Goal: Task Accomplishment & Management: Complete application form

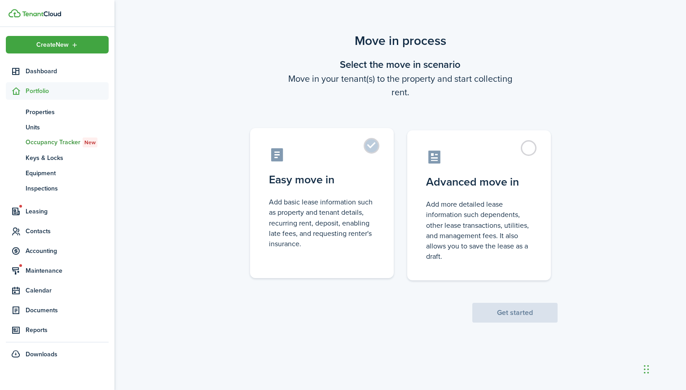
click at [371, 147] on label "Easy move in Add basic lease information such as property and tenant details, r…" at bounding box center [322, 203] width 144 height 150
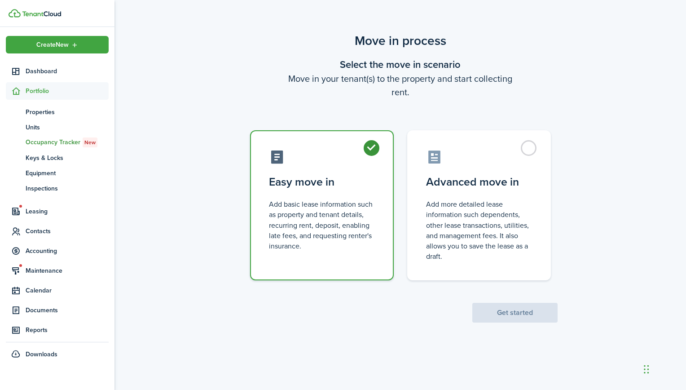
radio input "true"
click at [501, 309] on button "Get started" at bounding box center [515, 313] width 85 height 20
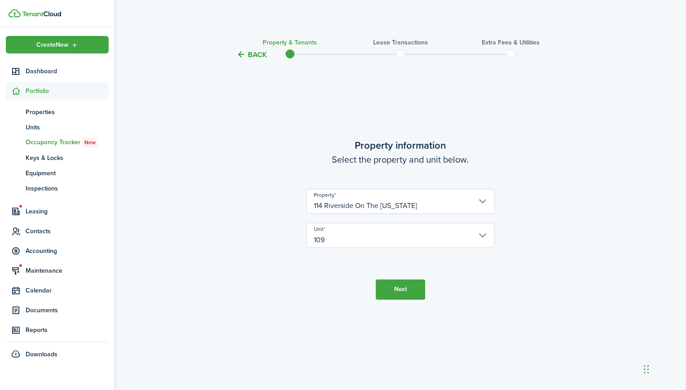
click at [434, 208] on input "114 Riverside On The [US_STATE]" at bounding box center [400, 201] width 189 height 25
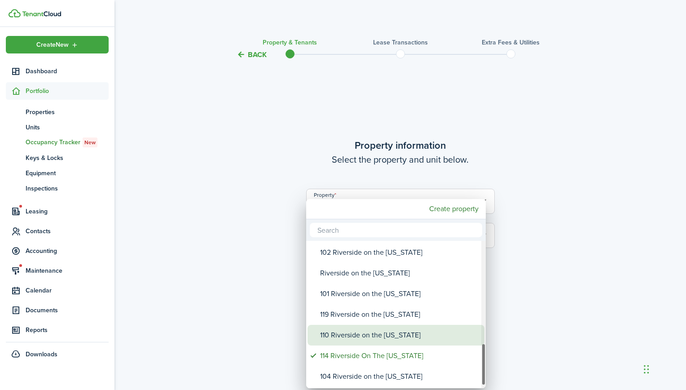
click at [404, 335] on div "110 Riverside on the [US_STATE]" at bounding box center [399, 335] width 159 height 21
type input "110 Riverside on the [US_STATE]"
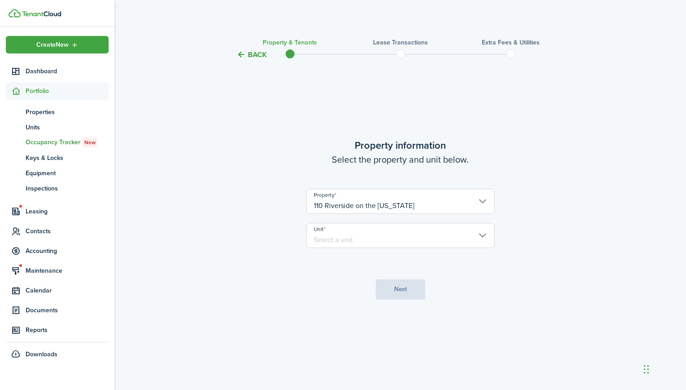
click at [379, 236] on input "Unit" at bounding box center [400, 235] width 189 height 25
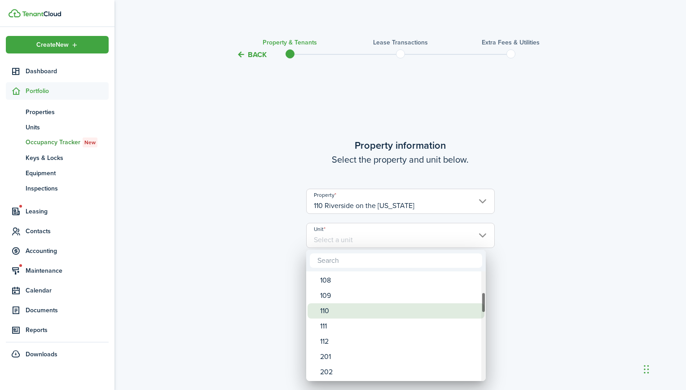
click at [342, 309] on div "110" at bounding box center [399, 310] width 159 height 15
type input "110"
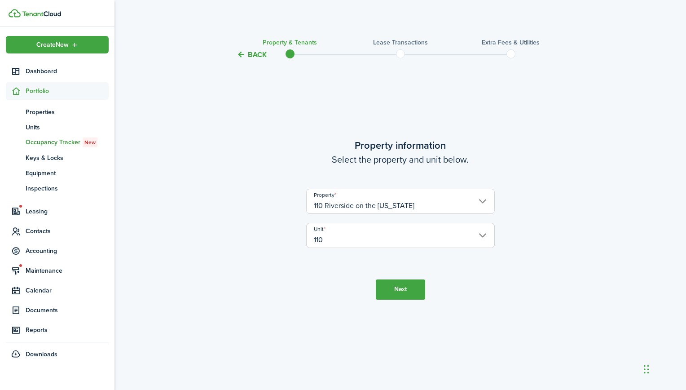
click at [403, 291] on button "Next" at bounding box center [400, 289] width 49 height 20
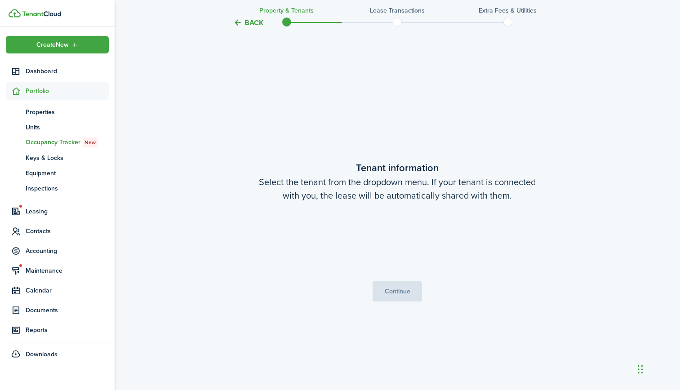
scroll to position [330, 0]
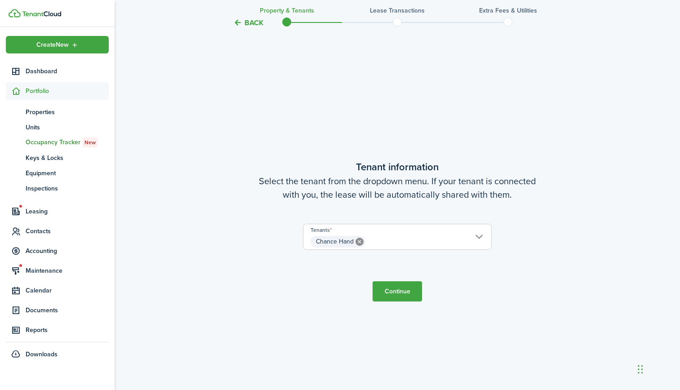
click at [396, 292] on button "Continue" at bounding box center [396, 291] width 49 height 20
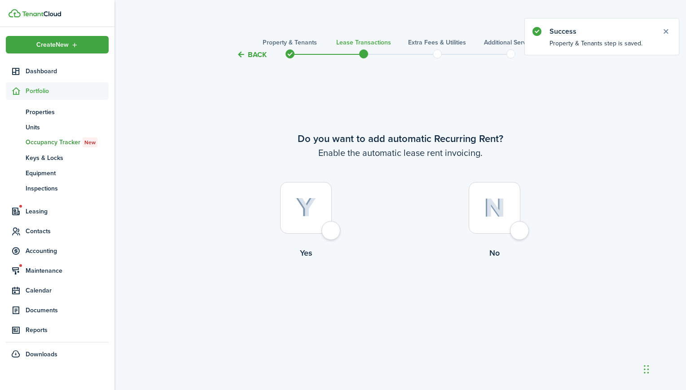
click at [295, 201] on div at bounding box center [306, 208] width 52 height 52
radio input "true"
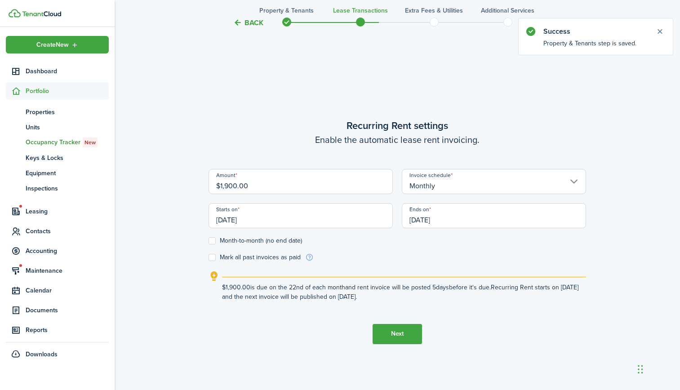
scroll to position [330, 0]
click at [283, 219] on input "[DATE]" at bounding box center [300, 215] width 184 height 25
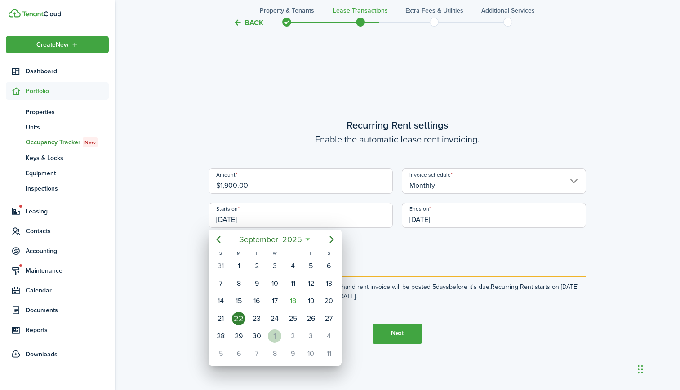
click at [275, 338] on div "1" at bounding box center [274, 335] width 13 height 13
type input "[DATE]"
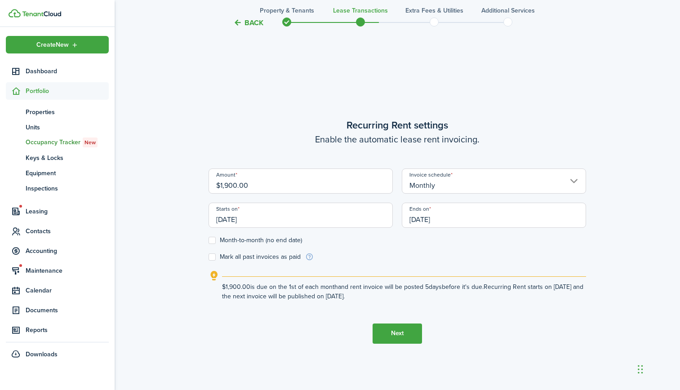
click at [453, 219] on input "[DATE]" at bounding box center [494, 215] width 184 height 25
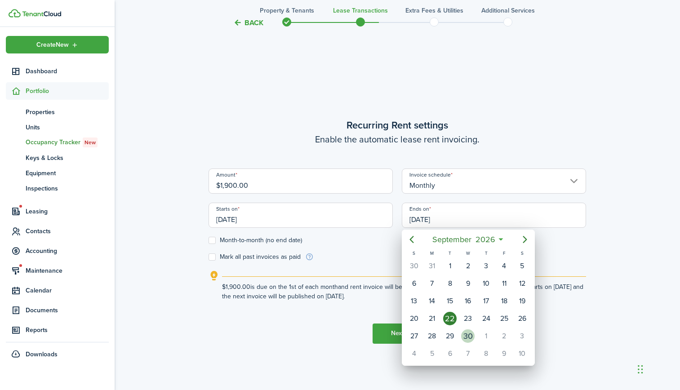
click at [469, 336] on div "30" at bounding box center [467, 335] width 13 height 13
type input "[DATE]"
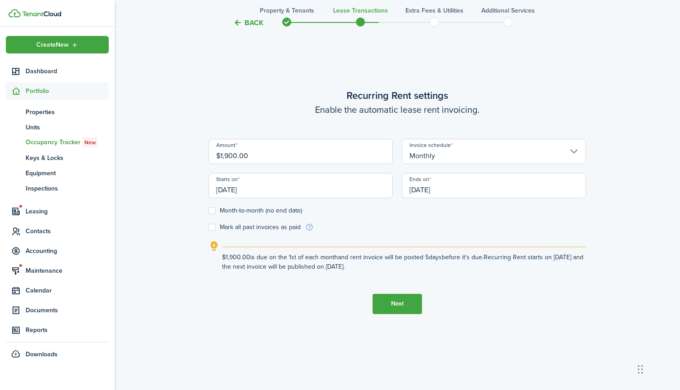
scroll to position [390, 0]
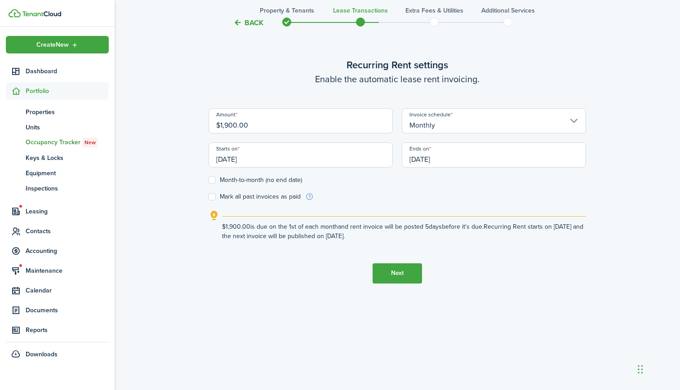
click at [409, 275] on button "Next" at bounding box center [396, 273] width 49 height 20
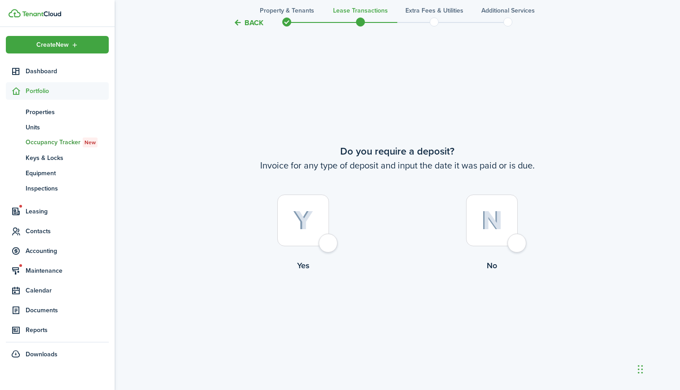
scroll to position [720, 0]
click at [308, 224] on img at bounding box center [303, 220] width 20 height 20
radio input "true"
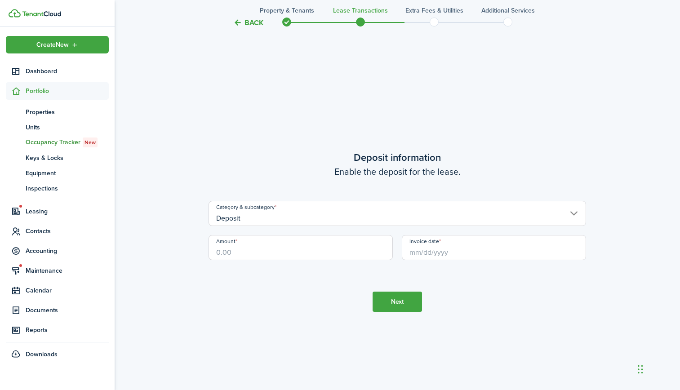
scroll to position [1110, 0]
click at [304, 217] on input "Deposit" at bounding box center [396, 212] width 377 height 25
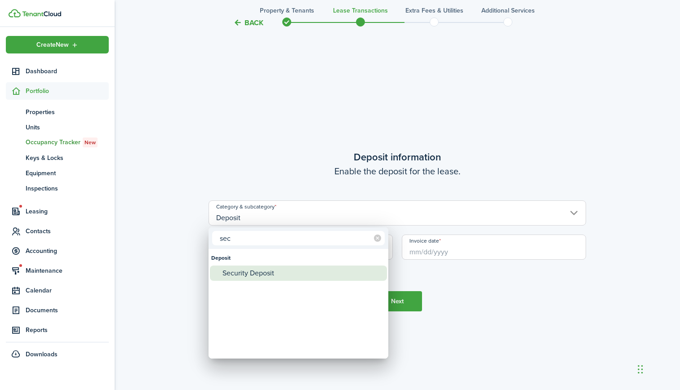
type input "sec"
click at [265, 272] on div "Security Deposit" at bounding box center [301, 272] width 159 height 15
type input "Deposit / Security Deposit"
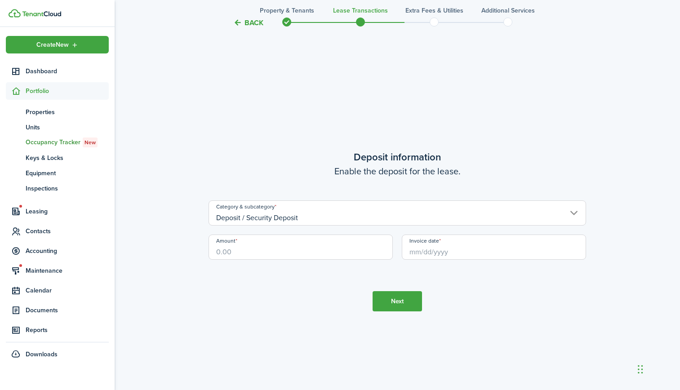
click at [263, 253] on input "Amount" at bounding box center [300, 246] width 184 height 25
click at [481, 256] on input "Invoice date" at bounding box center [494, 246] width 184 height 25
type input "$2,850.00"
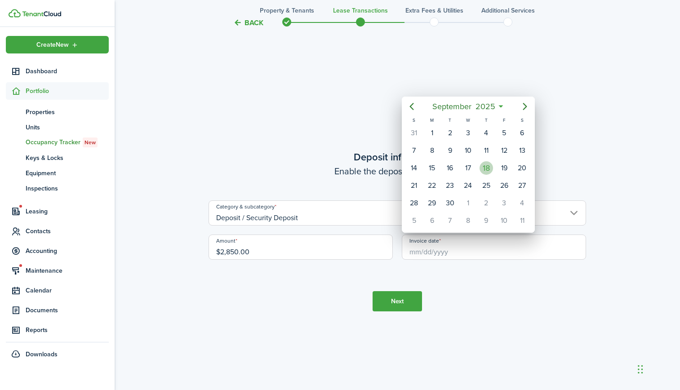
click at [486, 166] on div "18" at bounding box center [485, 167] width 13 height 13
type input "[DATE]"
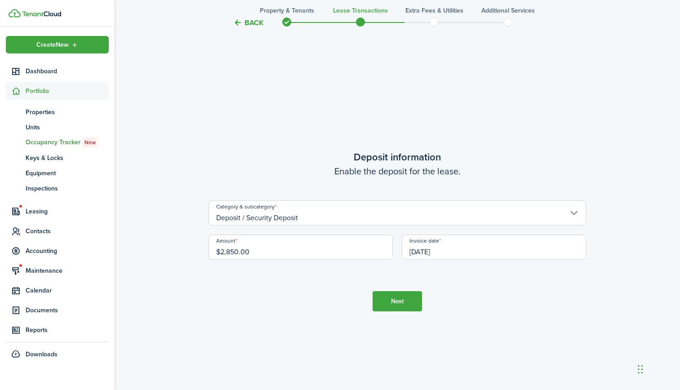
click at [388, 301] on button "Next" at bounding box center [396, 301] width 49 height 20
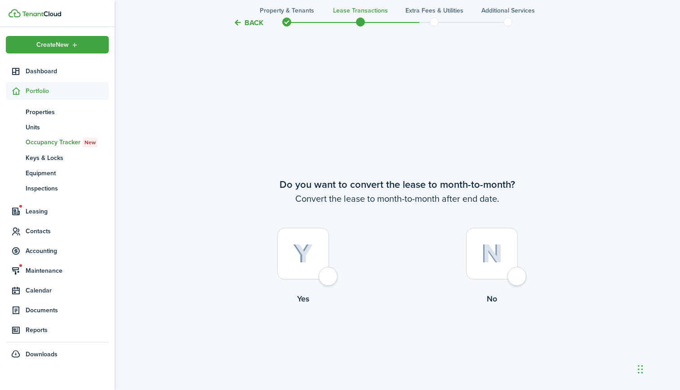
scroll to position [1499, 0]
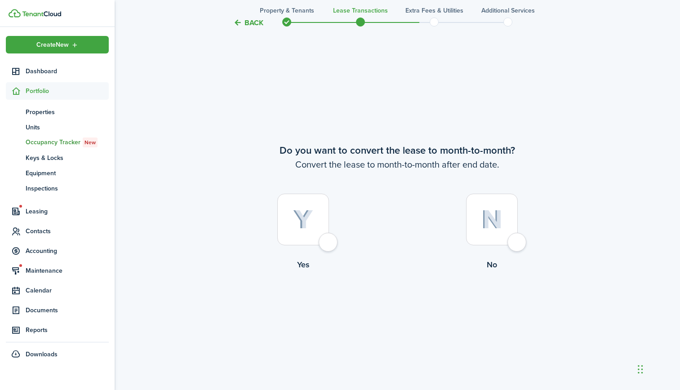
click at [490, 237] on div at bounding box center [492, 220] width 52 height 52
radio input "true"
click at [406, 305] on button "Continue" at bounding box center [396, 308] width 49 height 20
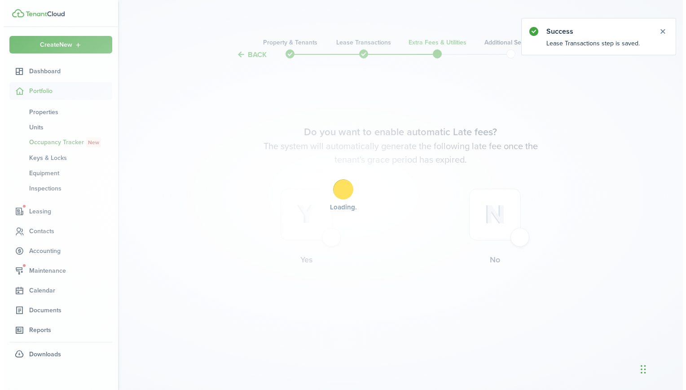
scroll to position [0, 0]
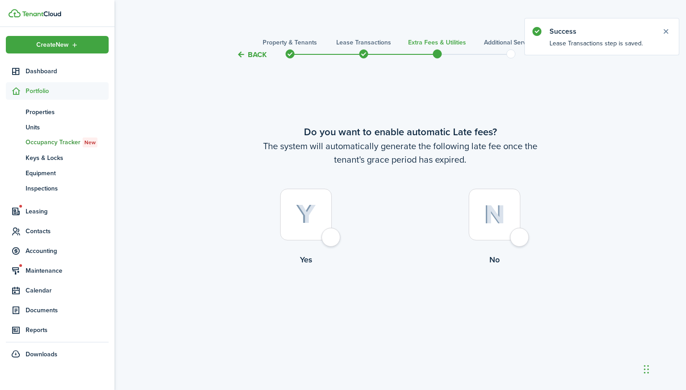
click at [315, 208] on img at bounding box center [306, 214] width 20 height 20
radio input "true"
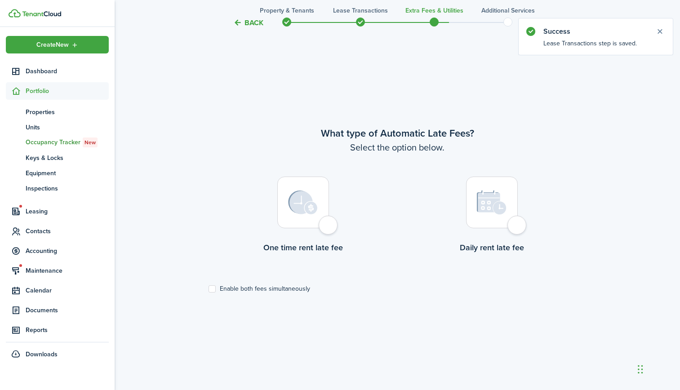
click at [314, 208] on img at bounding box center [303, 202] width 30 height 24
radio input "true"
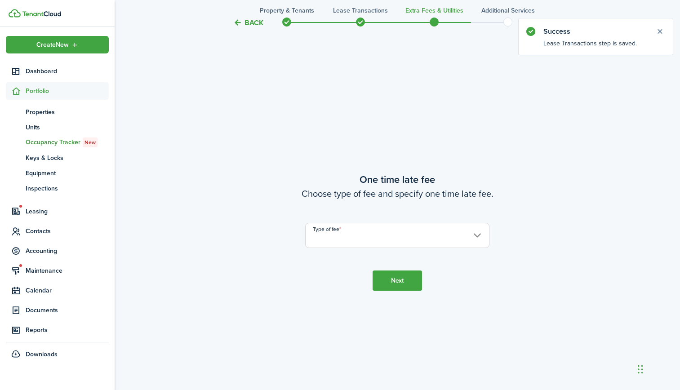
scroll to position [720, 0]
click at [325, 235] on input "Type of fee" at bounding box center [397, 234] width 184 height 25
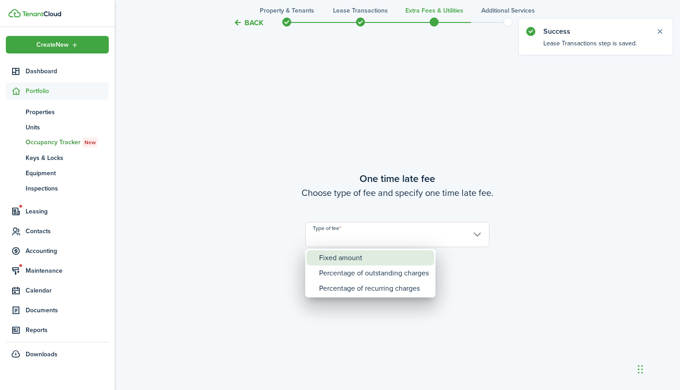
click at [332, 259] on div "Fixed amount" at bounding box center [374, 257] width 110 height 15
type input "Fixed amount"
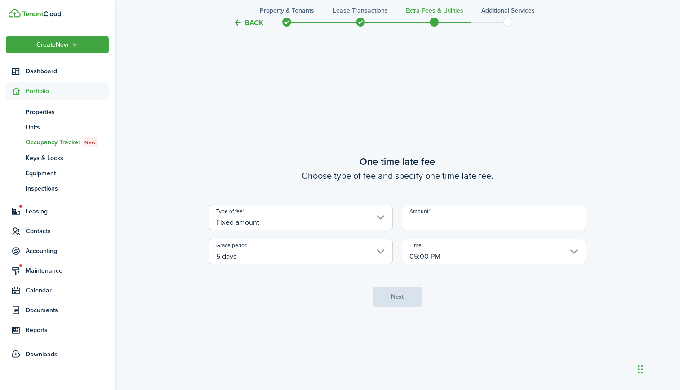
click at [451, 219] on input "Amount" at bounding box center [494, 217] width 184 height 25
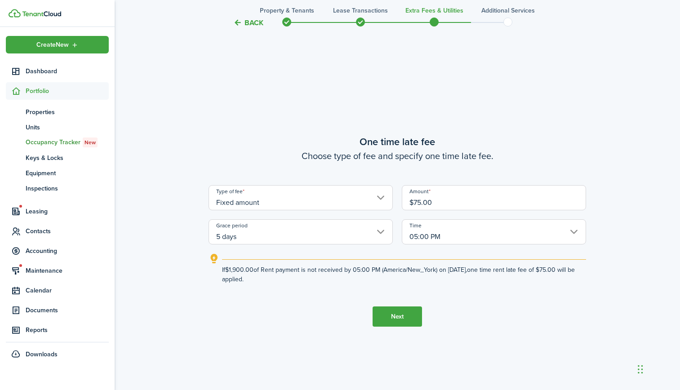
click at [345, 235] on input "5 days" at bounding box center [300, 231] width 184 height 25
type input "$75.00"
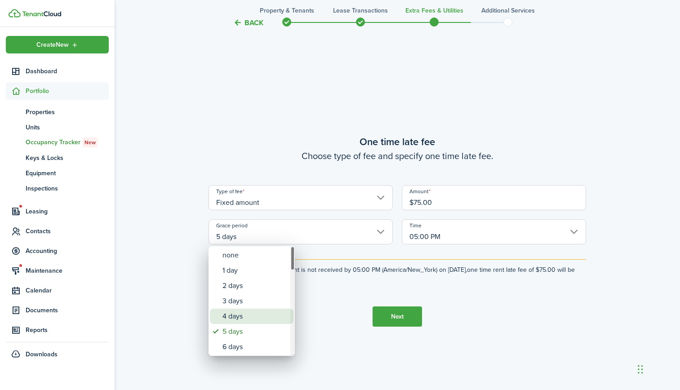
click at [245, 315] on div "4 days" at bounding box center [255, 316] width 66 height 15
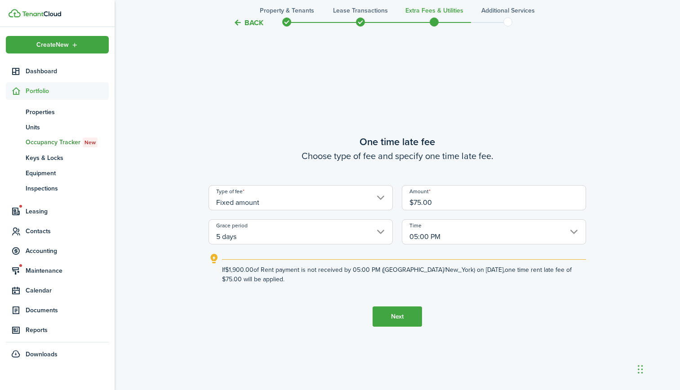
type input "4 days"
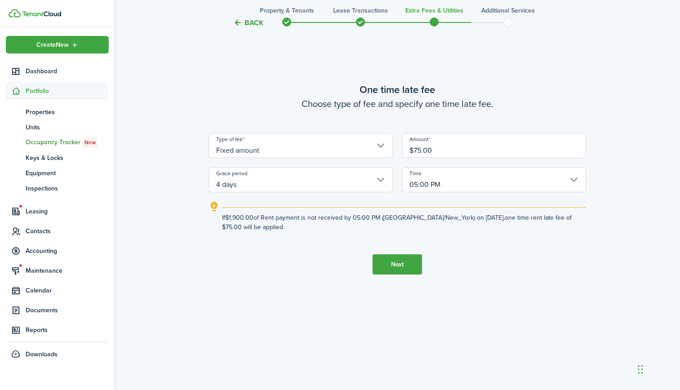
scroll to position [780, 0]
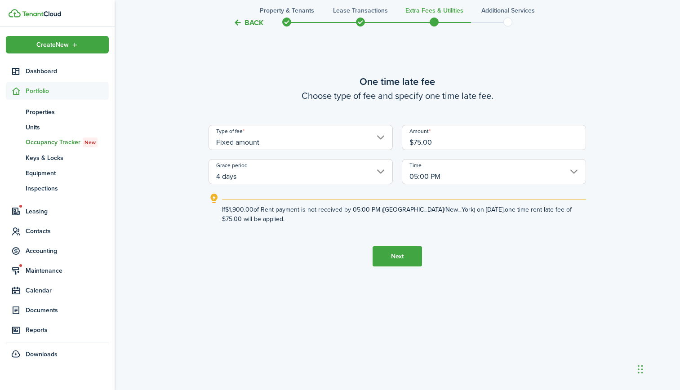
click at [406, 259] on button "Next" at bounding box center [396, 256] width 49 height 20
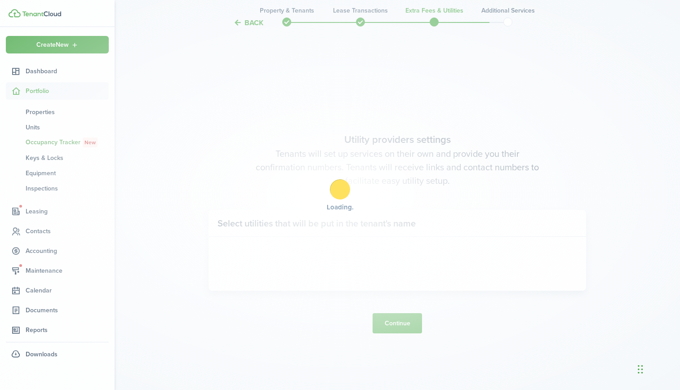
scroll to position [1110, 0]
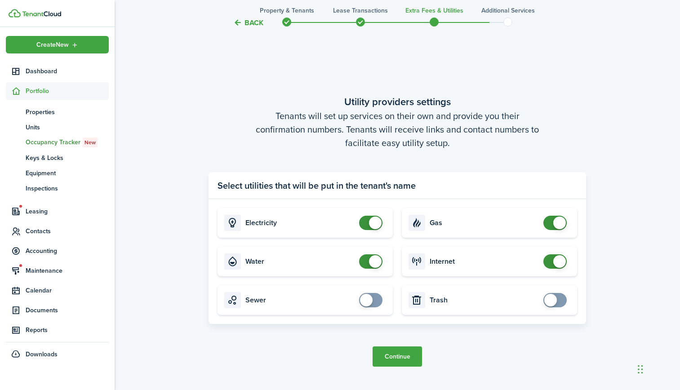
checkbox input "false"
click at [366, 222] on span at bounding box center [370, 223] width 9 height 14
checkbox input "false"
click at [366, 263] on span at bounding box center [370, 261] width 9 height 14
checkbox input "false"
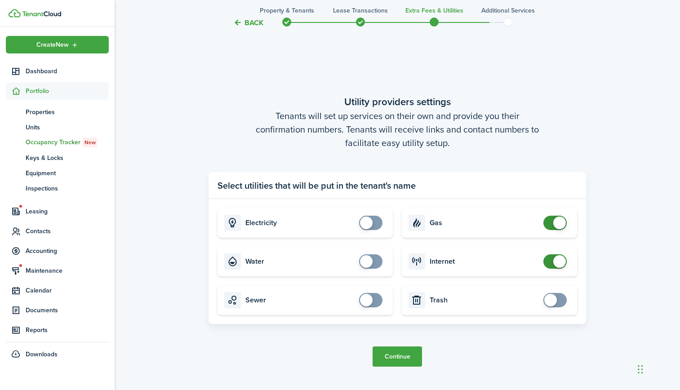
click at [550, 226] on span at bounding box center [554, 223] width 9 height 14
checkbox input "false"
click at [550, 261] on span at bounding box center [554, 261] width 9 height 14
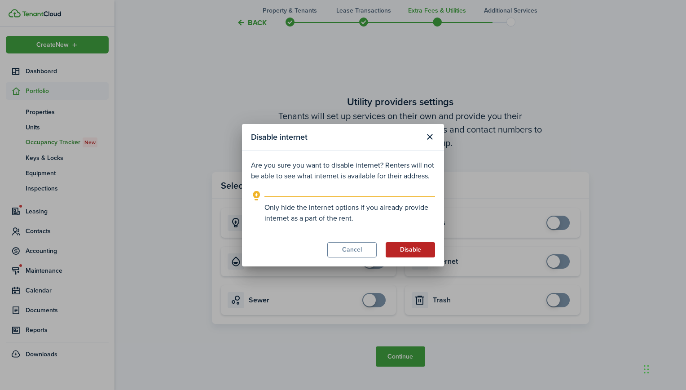
click at [420, 249] on button "Disable" at bounding box center [410, 249] width 49 height 15
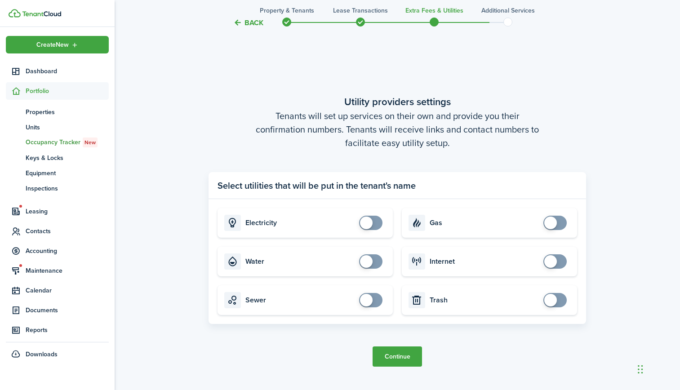
click at [405, 355] on button "Continue" at bounding box center [396, 356] width 49 height 20
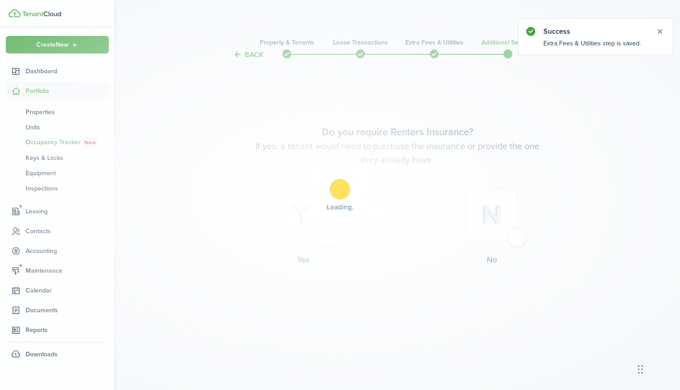
scroll to position [0, 0]
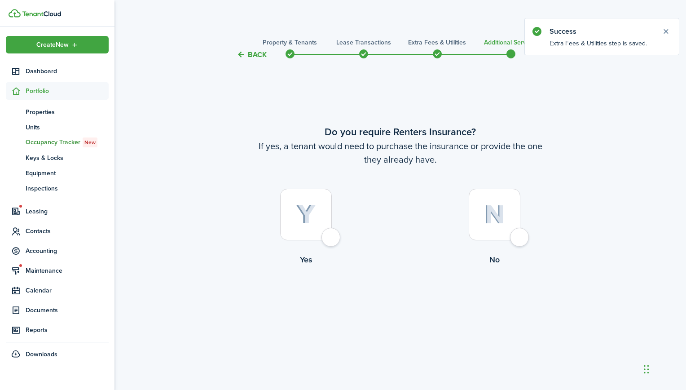
click at [492, 217] on img at bounding box center [494, 214] width 21 height 19
radio input "true"
click at [414, 305] on button "Complete move in" at bounding box center [400, 302] width 66 height 20
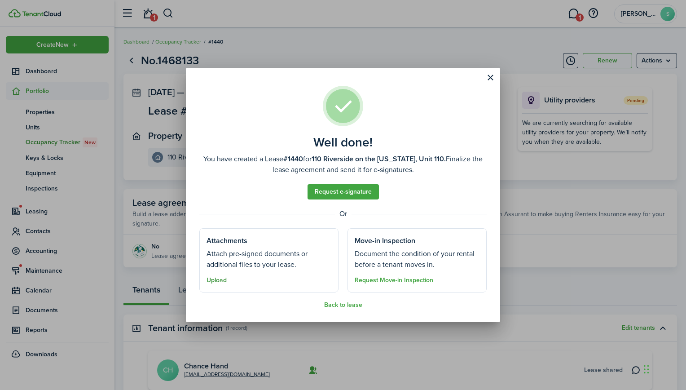
click at [222, 280] on button "Upload" at bounding box center [217, 280] width 20 height 7
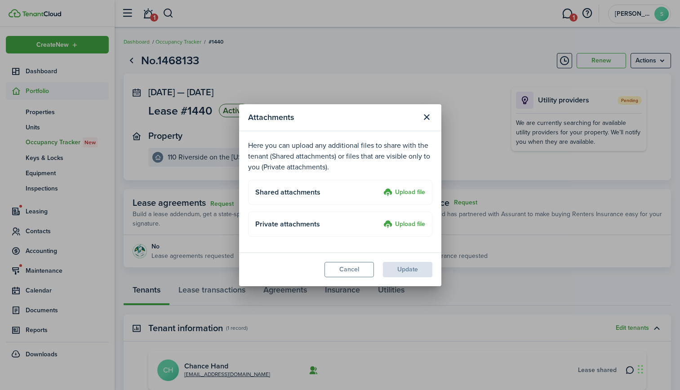
click at [407, 192] on label "Upload file" at bounding box center [404, 192] width 42 height 11
click at [380, 187] on input "Upload file" at bounding box center [380, 187] width 0 height 0
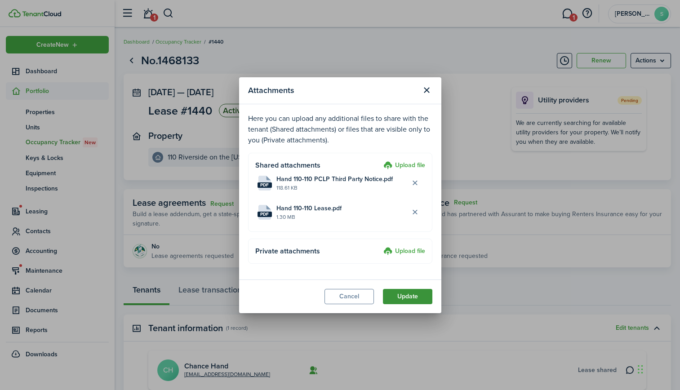
click at [403, 296] on button "Update" at bounding box center [407, 296] width 49 height 15
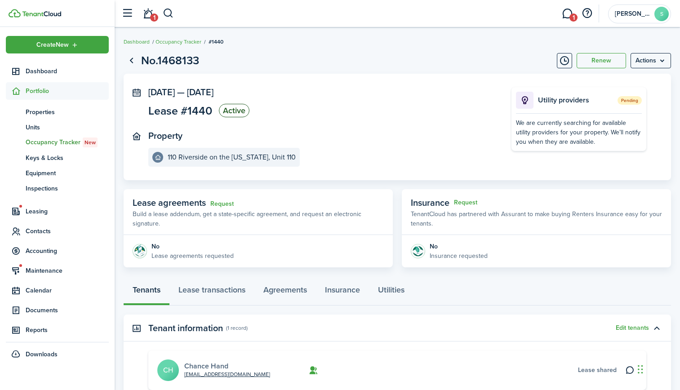
click at [206, 366] on link "Chance Hand" at bounding box center [206, 366] width 44 height 10
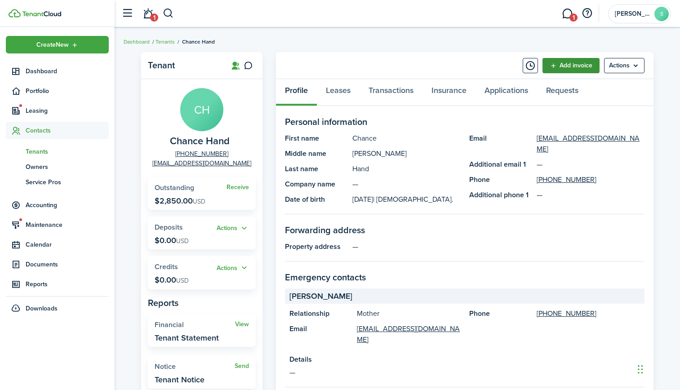
click at [555, 68] on link "Add invoice" at bounding box center [570, 65] width 57 height 15
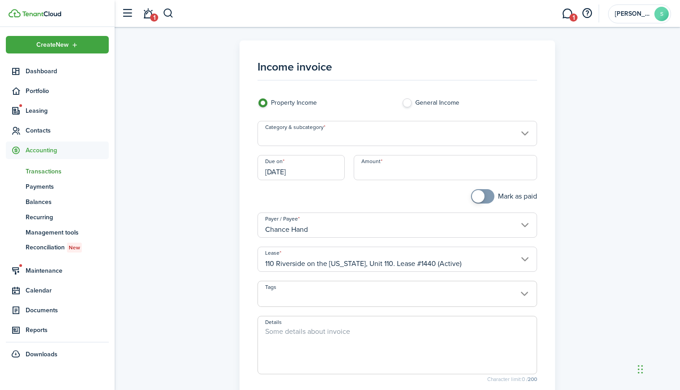
click at [337, 136] on input "Category & subcategory" at bounding box center [396, 133] width 279 height 25
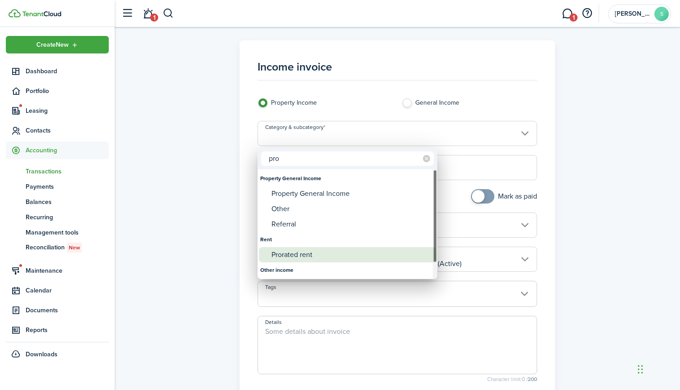
type input "pro"
click at [295, 255] on div "Prorated rent" at bounding box center [350, 254] width 159 height 15
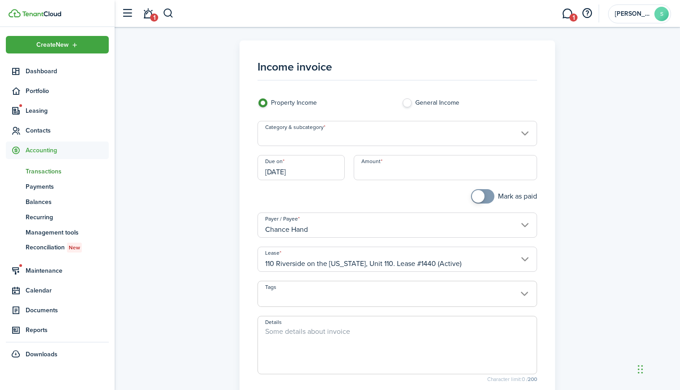
type input "Rent / Prorated rent"
click at [371, 170] on input "Amount" at bounding box center [445, 167] width 183 height 25
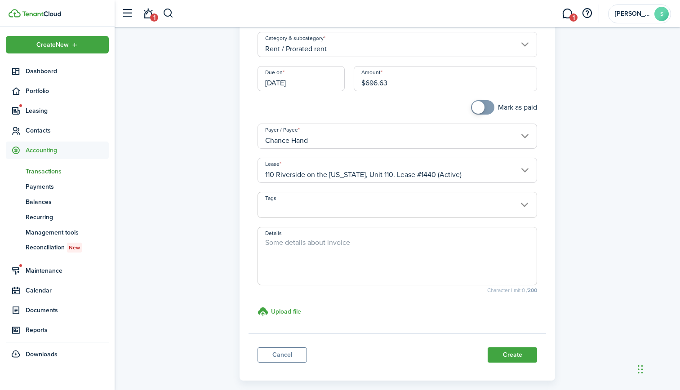
scroll to position [90, 0]
type input "$696.63"
click at [276, 242] on textarea "Details" at bounding box center [397, 257] width 279 height 43
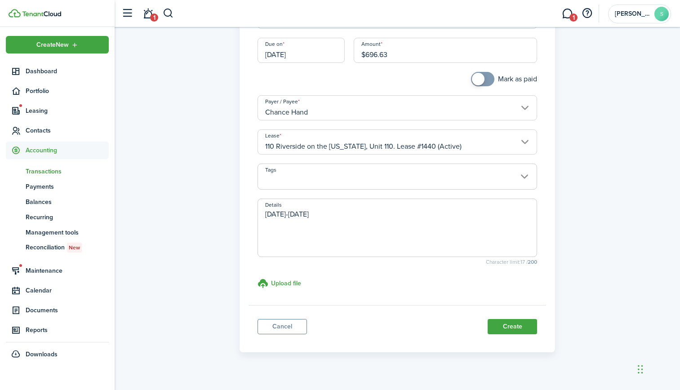
scroll to position [131, 0]
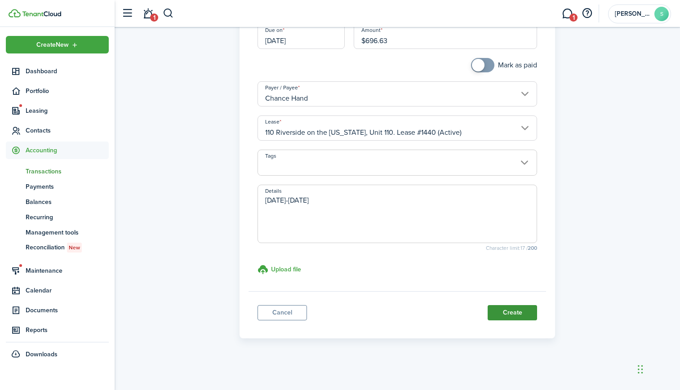
type textarea "[DATE]-[DATE]"
click at [491, 311] on button "Create" at bounding box center [511, 312] width 49 height 15
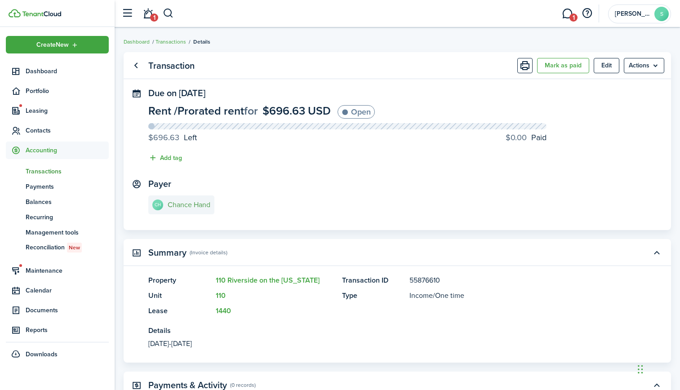
click at [197, 204] on e-details-info-title "Chance Hand" at bounding box center [189, 205] width 43 height 8
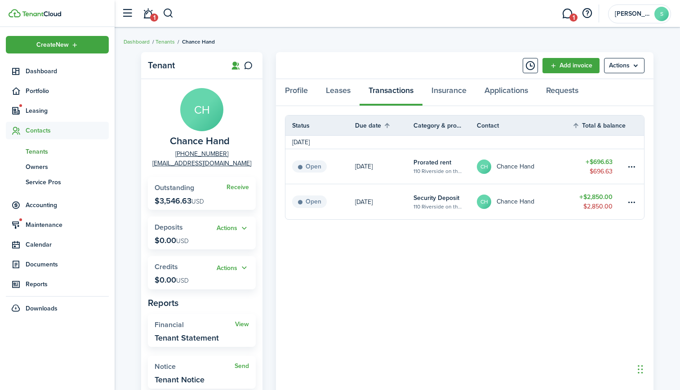
click at [275, 13] on header-wrapper "1 1 [PERSON_NAME]" at bounding box center [394, 13] width 554 height 27
click at [146, 13] on link "1" at bounding box center [147, 13] width 17 height 23
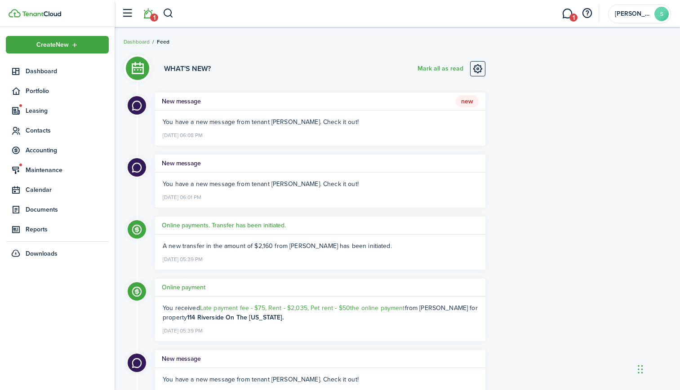
click at [177, 161] on h5 "New message" at bounding box center [181, 163] width 39 height 9
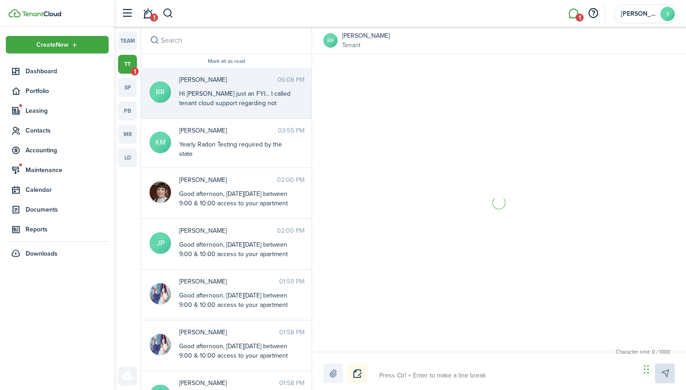
scroll to position [1188, 0]
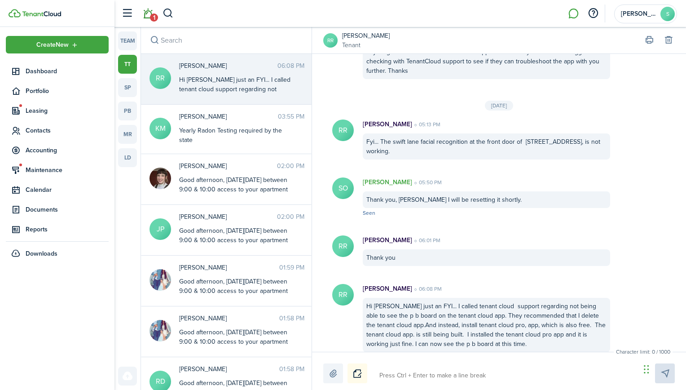
click at [146, 13] on link "1" at bounding box center [147, 13] width 17 height 23
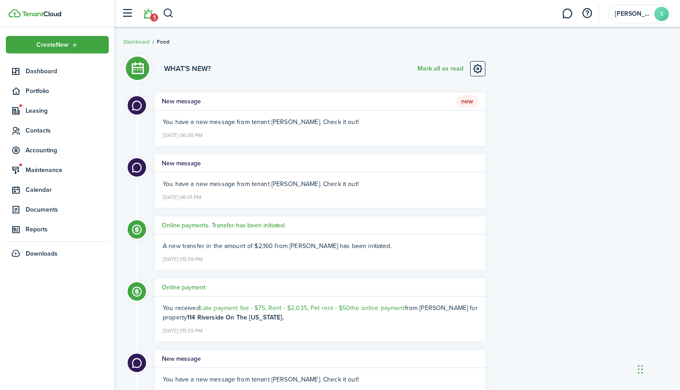
click at [192, 102] on h5 "New message" at bounding box center [181, 101] width 39 height 9
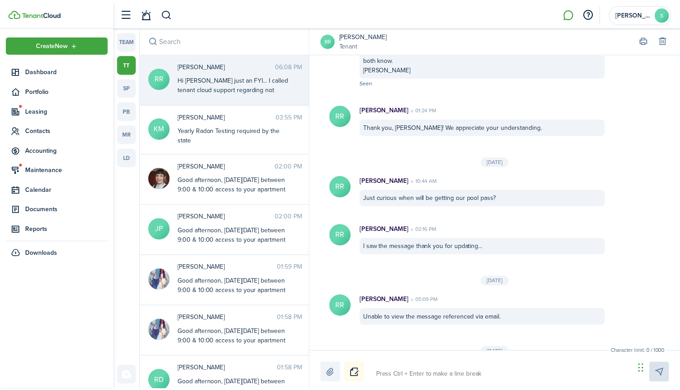
scroll to position [469, 0]
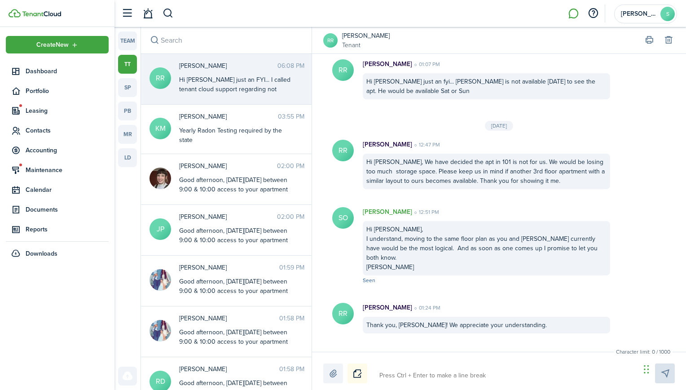
click at [18, 331] on div "Create New Dashboard Portfolio Leasing Contacts Accounting Maintenance Calendar…" at bounding box center [57, 208] width 115 height 363
click at [35, 111] on span "Leasing" at bounding box center [67, 110] width 83 height 9
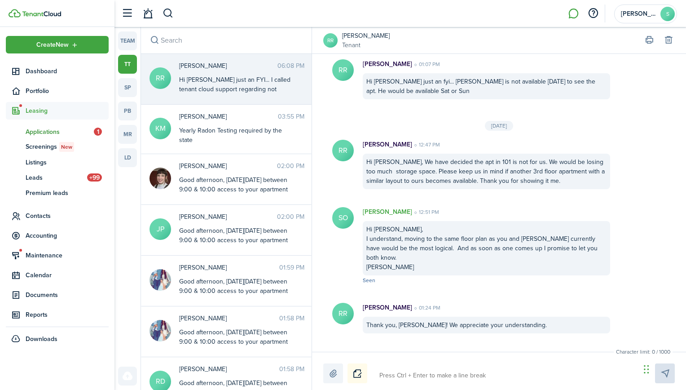
click at [40, 131] on span "Applications" at bounding box center [60, 131] width 68 height 9
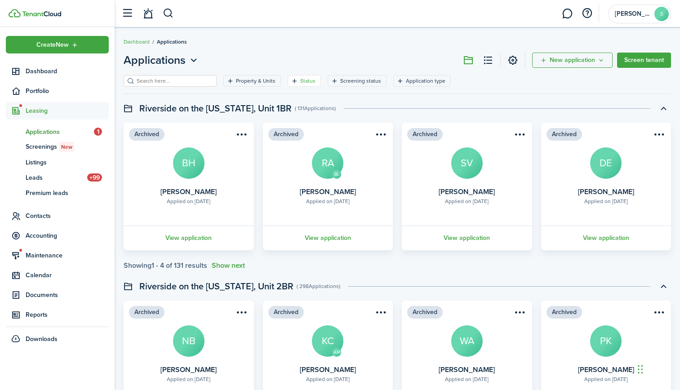
click at [300, 80] on filter-tag-label "Status" at bounding box center [307, 81] width 15 height 8
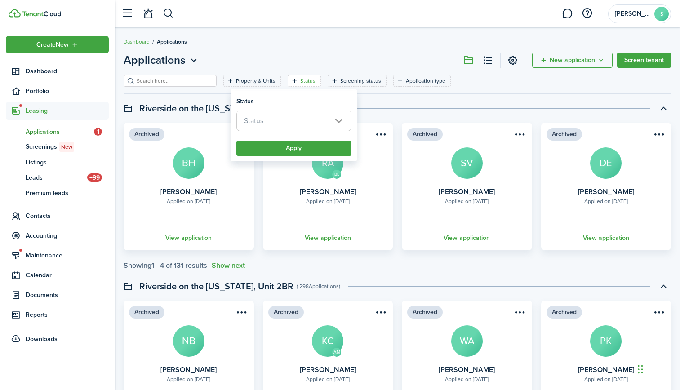
click at [283, 119] on span "Status" at bounding box center [294, 121] width 114 height 20
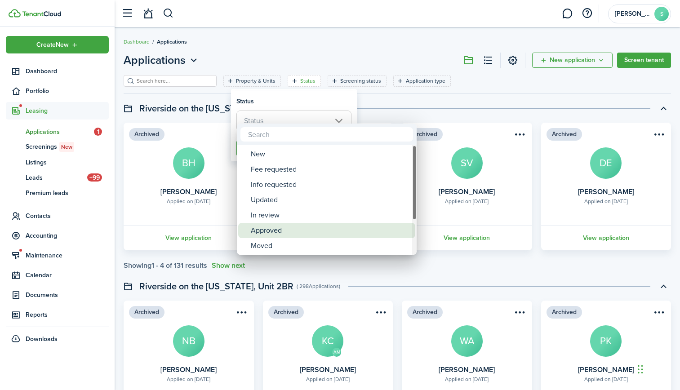
click at [277, 228] on div "Approved" at bounding box center [330, 230] width 159 height 15
type input "Approved"
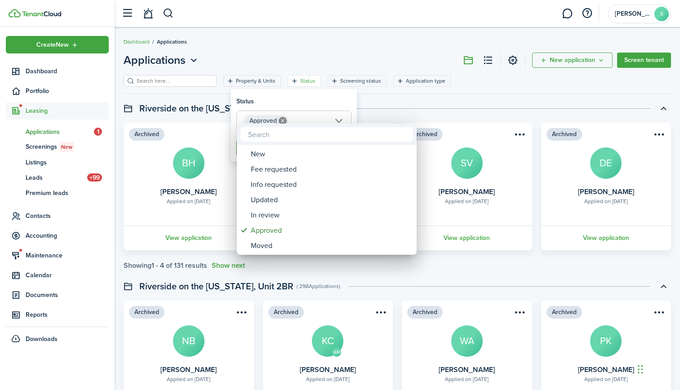
click at [434, 270] on div at bounding box center [339, 195] width 823 height 534
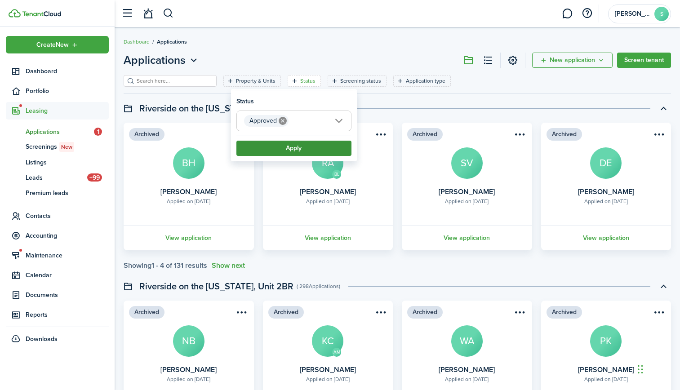
click at [313, 145] on button "Apply" at bounding box center [293, 148] width 115 height 15
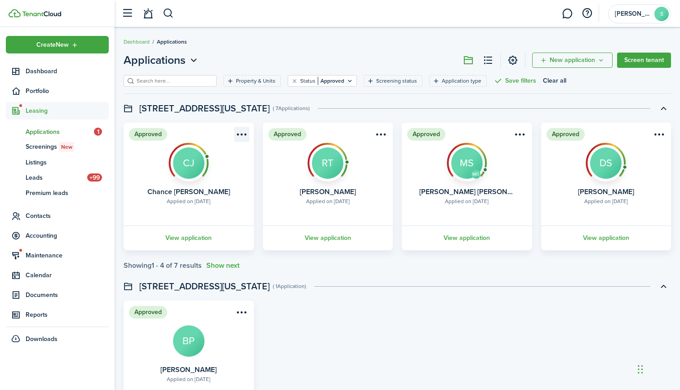
click at [244, 133] on menu-btn-icon "Open menu" at bounding box center [241, 134] width 15 height 15
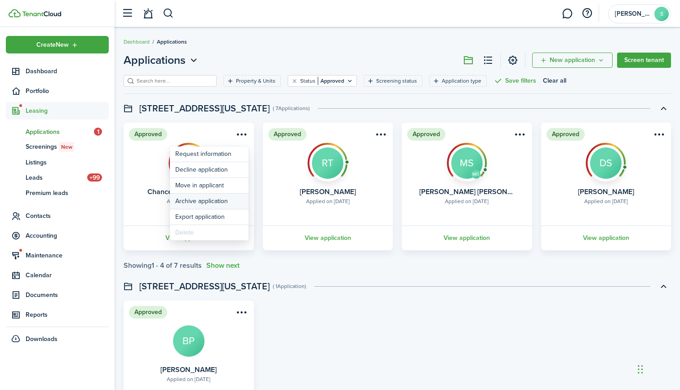
click at [217, 200] on button "Archive application" at bounding box center [209, 201] width 79 height 15
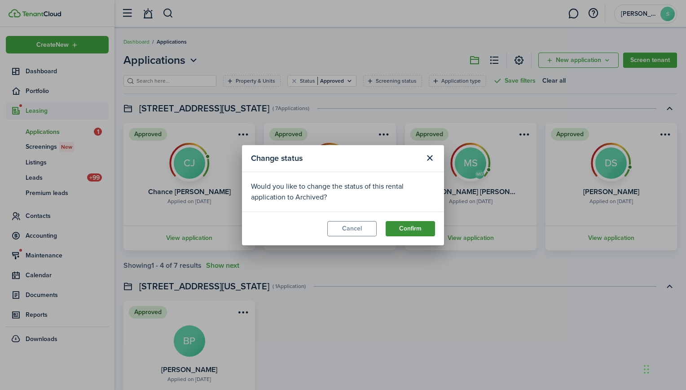
click at [414, 230] on button "Confirm" at bounding box center [410, 228] width 49 height 15
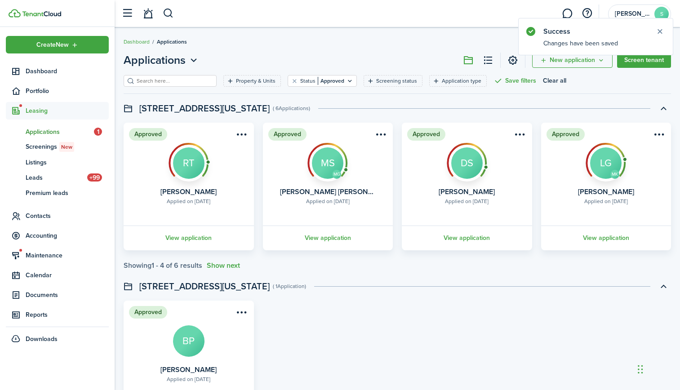
scroll to position [82, 0]
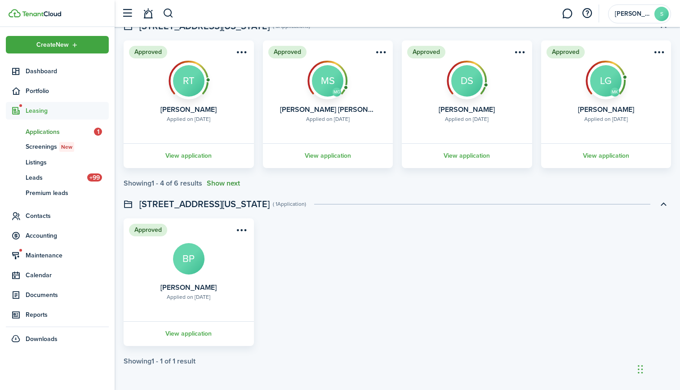
click at [231, 181] on button "Show next" at bounding box center [223, 183] width 33 height 8
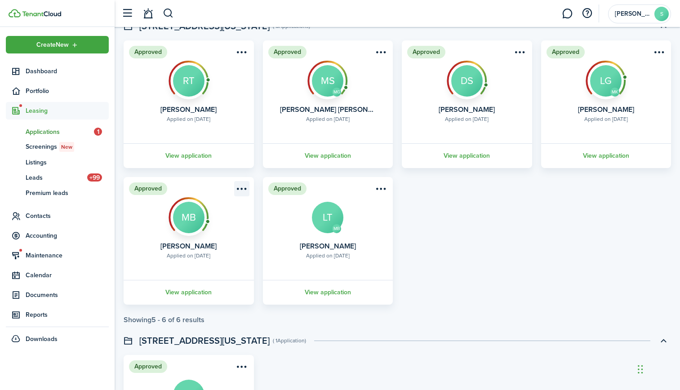
click at [242, 187] on menu-btn-icon "Open menu" at bounding box center [241, 188] width 15 height 15
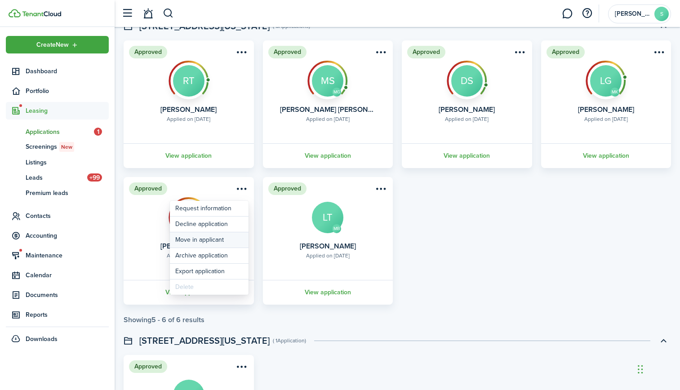
click at [213, 239] on button "Move in applicant" at bounding box center [209, 239] width 79 height 15
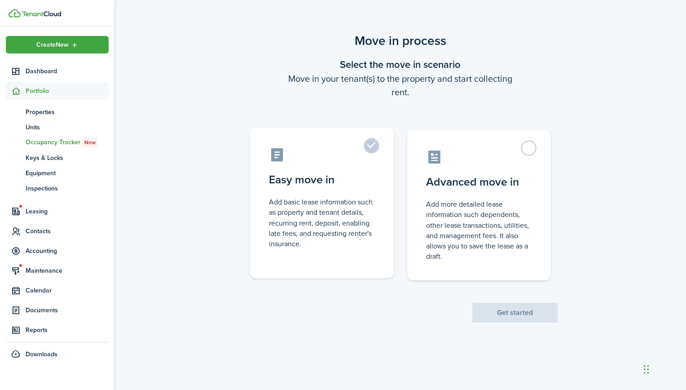
click at [371, 146] on label "Easy move in Add basic lease information such as property and tenant details, r…" at bounding box center [322, 203] width 144 height 150
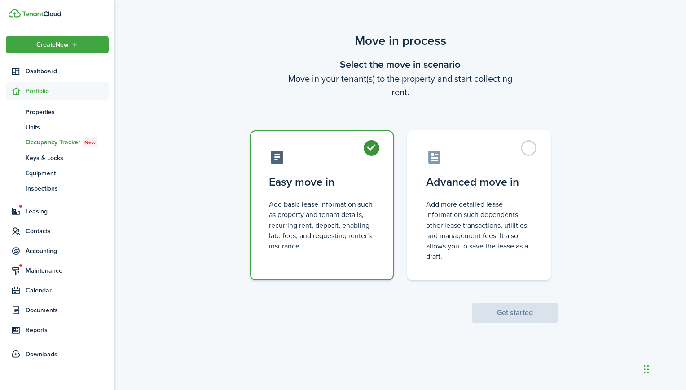
radio input "true"
click at [507, 312] on button "Get started" at bounding box center [515, 313] width 85 height 20
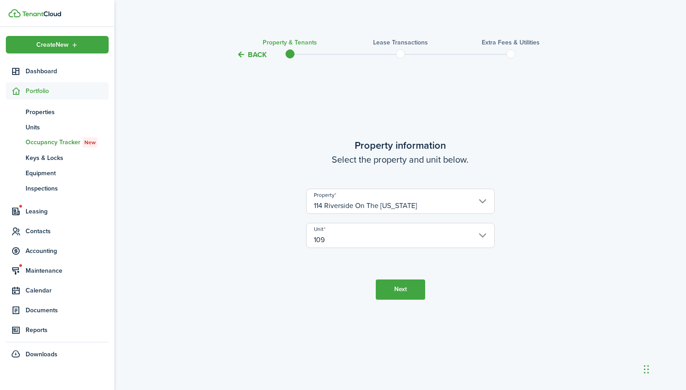
click at [447, 201] on input "114 Riverside On The [US_STATE]" at bounding box center [400, 201] width 189 height 25
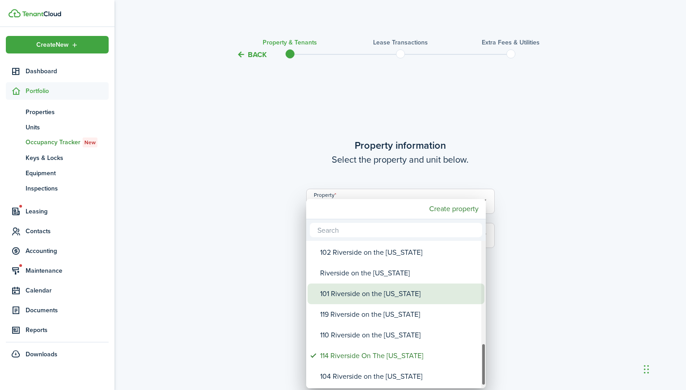
click at [365, 292] on div "101 Riverside on the [US_STATE]" at bounding box center [399, 293] width 159 height 21
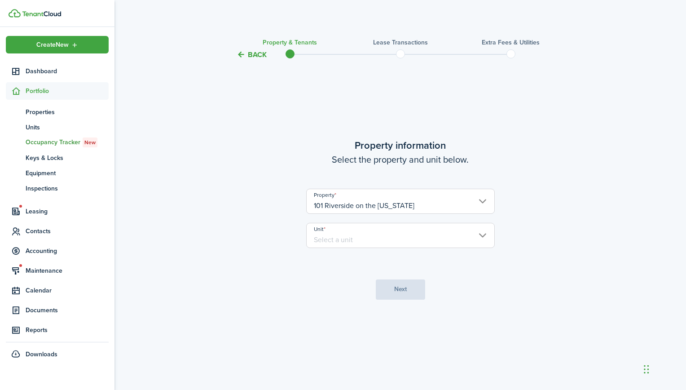
click at [405, 203] on input "101 Riverside on the [US_STATE]" at bounding box center [400, 201] width 189 height 25
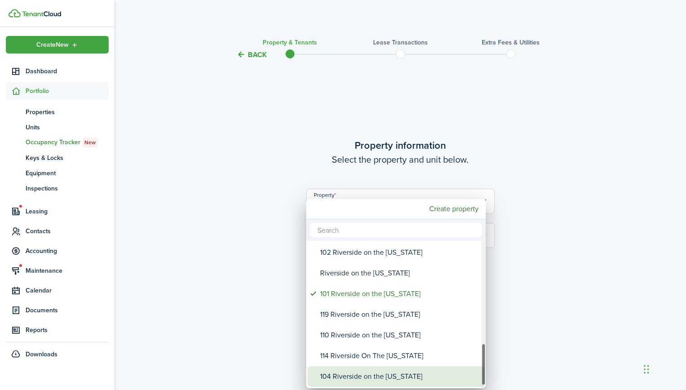
click at [367, 376] on div "104 Riverside on the [US_STATE]" at bounding box center [399, 376] width 159 height 21
type input "104 Riverside on the [US_STATE]"
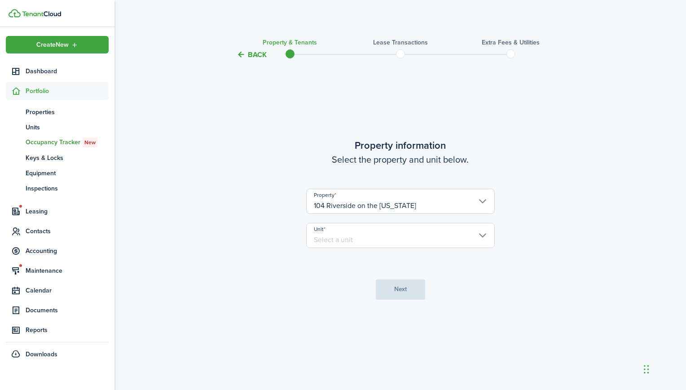
click at [385, 239] on input "Unit" at bounding box center [400, 235] width 189 height 25
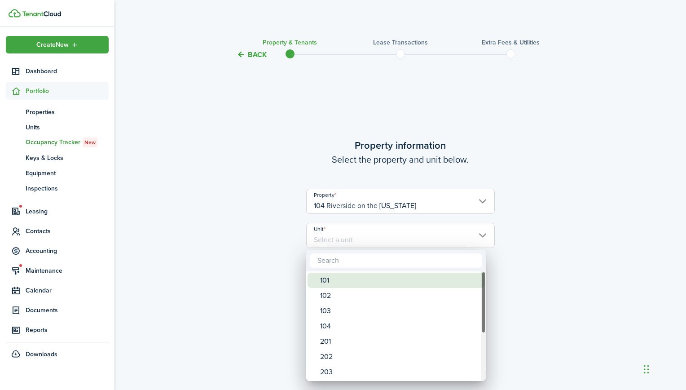
click at [352, 280] on div "101" at bounding box center [399, 280] width 159 height 15
type input "101"
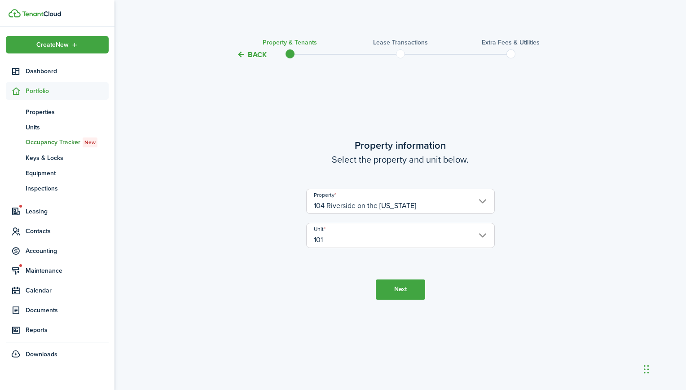
click at [402, 291] on button "Next" at bounding box center [400, 289] width 49 height 20
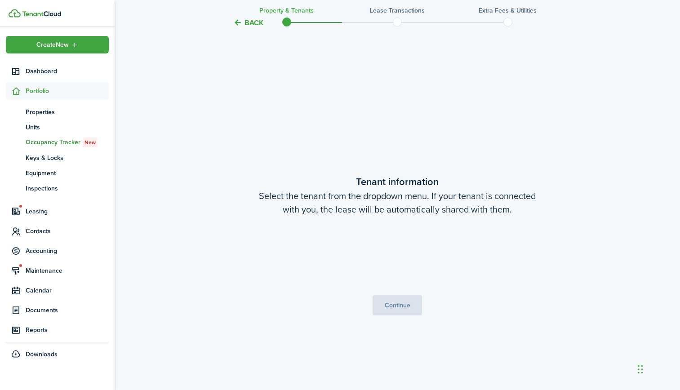
scroll to position [330, 0]
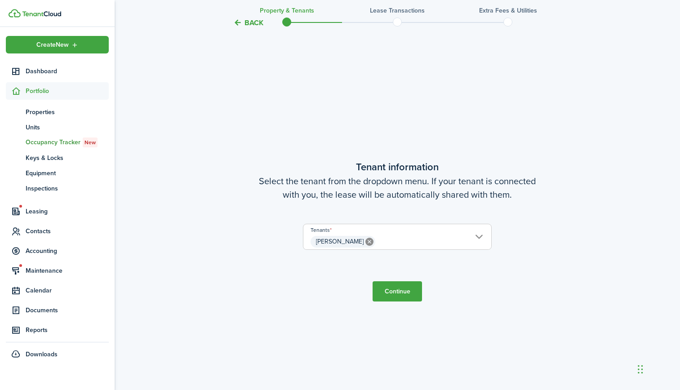
click at [478, 236] on span "[PERSON_NAME]" at bounding box center [397, 241] width 188 height 15
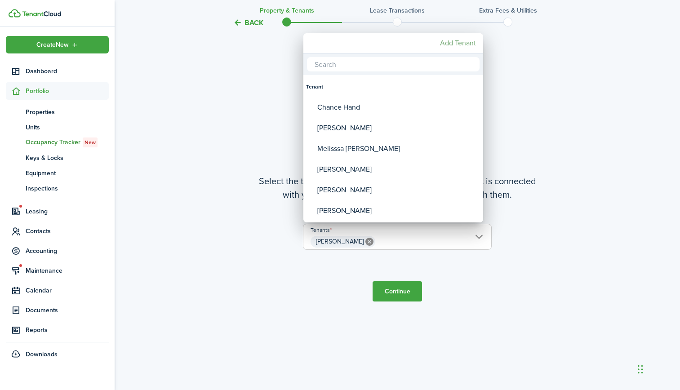
click at [470, 41] on mbsc-button "Add Tenant" at bounding box center [457, 43] width 43 height 16
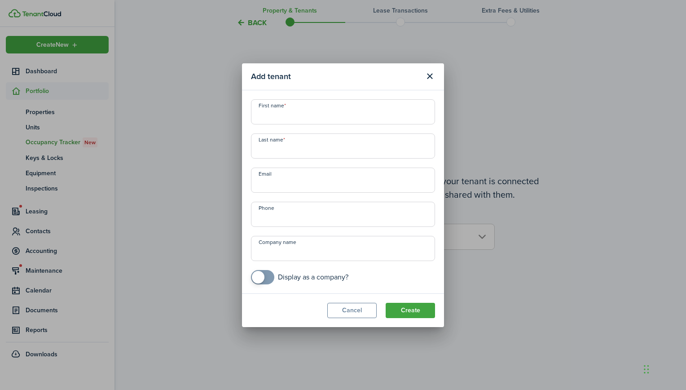
click at [374, 110] on input "First name" at bounding box center [343, 111] width 184 height 25
type input "[PERSON_NAME]"
click at [349, 147] on input "Last name" at bounding box center [343, 145] width 184 height 25
type input "Trinco"
click at [344, 180] on input "Email" at bounding box center [343, 180] width 184 height 25
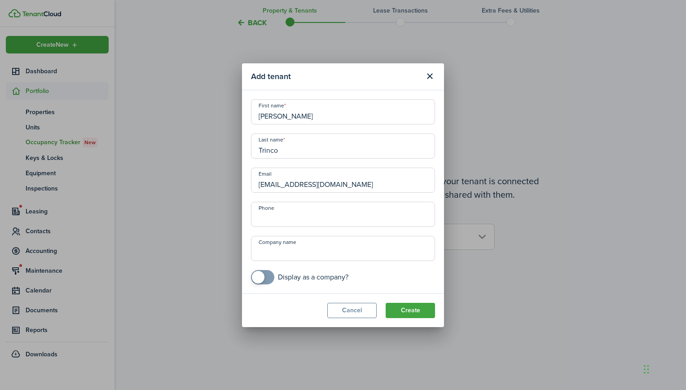
type input "[EMAIL_ADDRESS][DOMAIN_NAME]"
click at [342, 214] on input "+1" at bounding box center [343, 214] width 184 height 25
type input "[PHONE_NUMBER]"
click at [410, 307] on button "Create" at bounding box center [410, 310] width 49 height 15
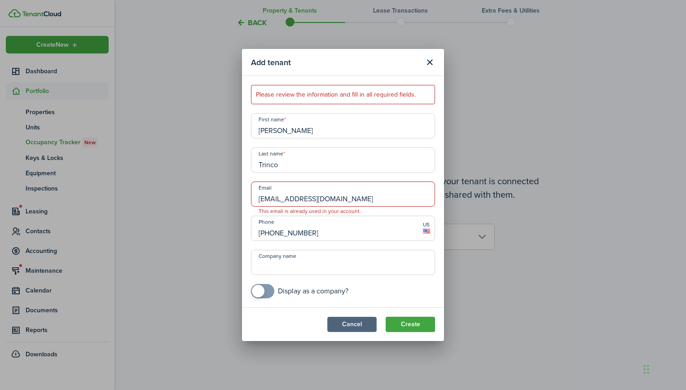
click at [360, 324] on button "Cancel" at bounding box center [351, 324] width 49 height 15
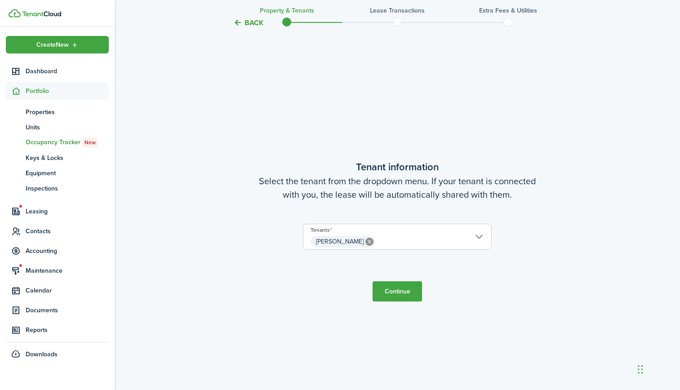
click at [477, 236] on span "[PERSON_NAME]" at bounding box center [397, 241] width 188 height 15
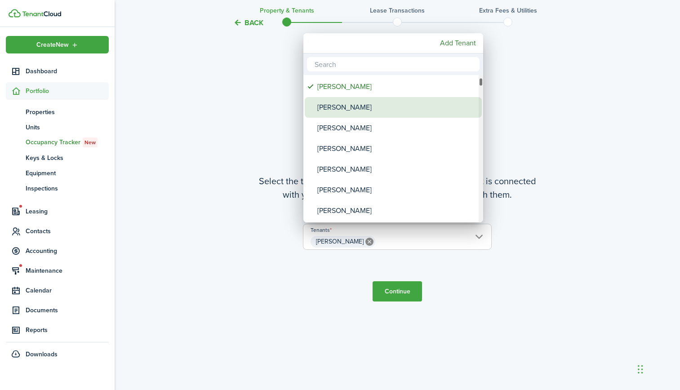
click at [361, 108] on div "[PERSON_NAME]" at bounding box center [396, 107] width 159 height 21
type input "[PERSON_NAME], [PERSON_NAME]"
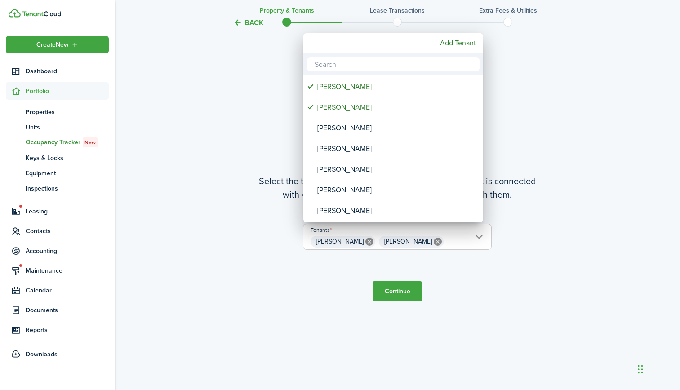
click at [408, 295] on div at bounding box center [339, 195] width 823 height 534
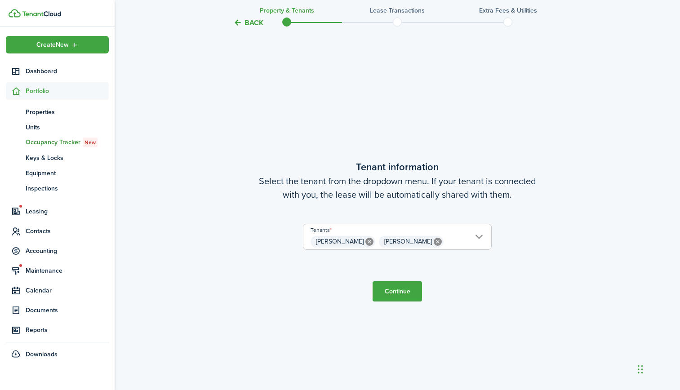
click at [403, 288] on button "Continue" at bounding box center [396, 291] width 49 height 20
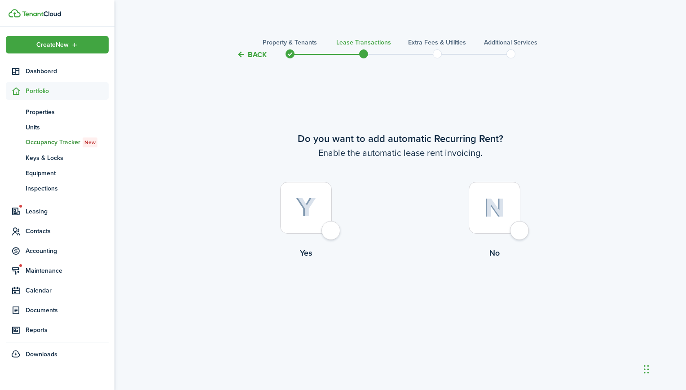
click at [301, 195] on div at bounding box center [306, 208] width 52 height 52
radio input "true"
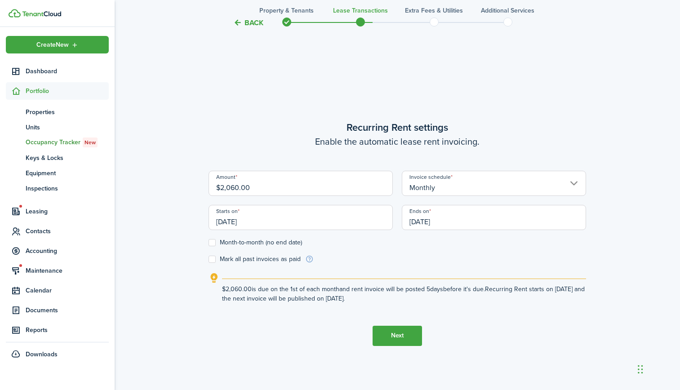
scroll to position [330, 0]
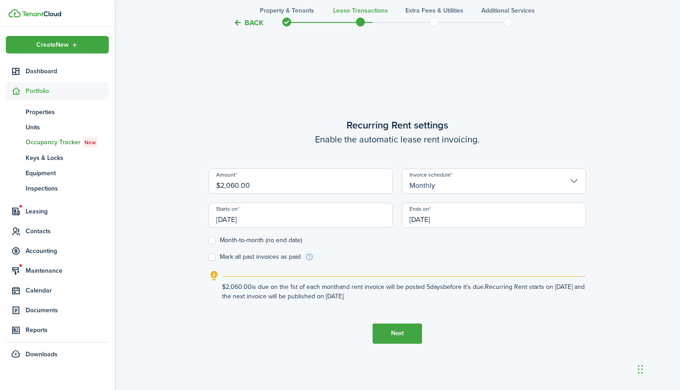
click at [292, 183] on input "$2,060.00" at bounding box center [300, 180] width 184 height 25
click at [277, 221] on input "[DATE]" at bounding box center [300, 215] width 184 height 25
type input "$2,100.00"
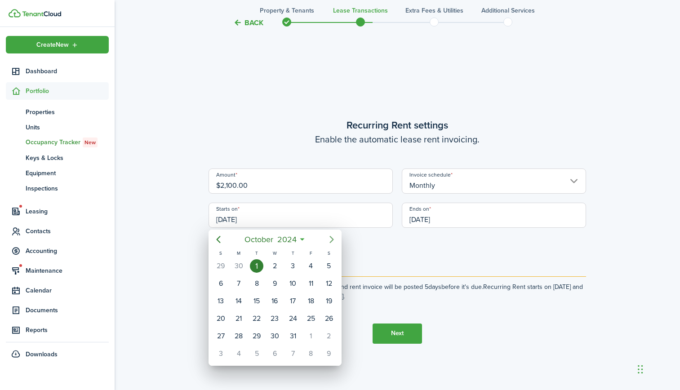
click at [330, 238] on icon "Next page" at bounding box center [331, 239] width 11 height 11
click at [277, 336] on div "1" at bounding box center [274, 335] width 13 height 13
type input "[DATE]"
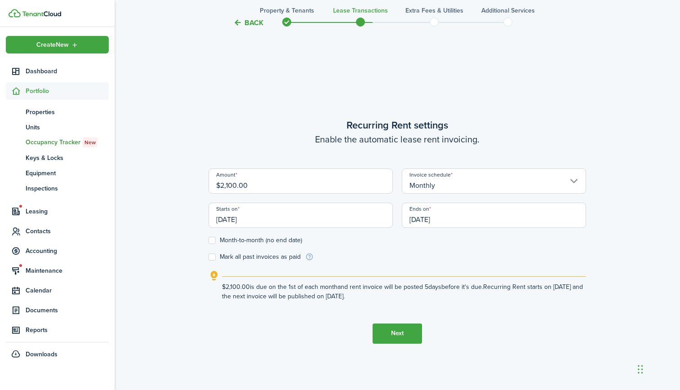
click at [445, 220] on input "[DATE]" at bounding box center [494, 215] width 184 height 25
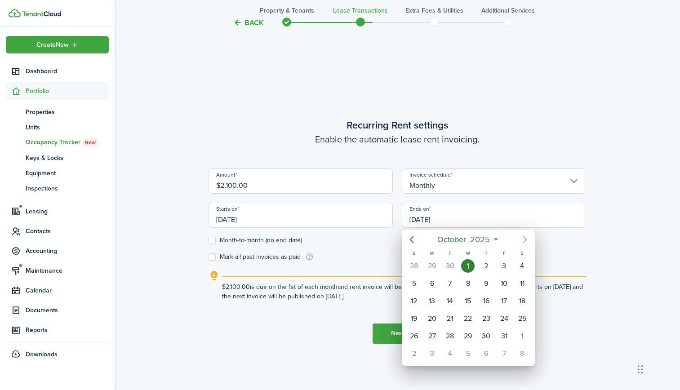
click at [524, 238] on icon "Next page" at bounding box center [524, 239] width 11 height 11
click at [499, 240] on mbsc-button "[DATE]" at bounding box center [463, 239] width 72 height 16
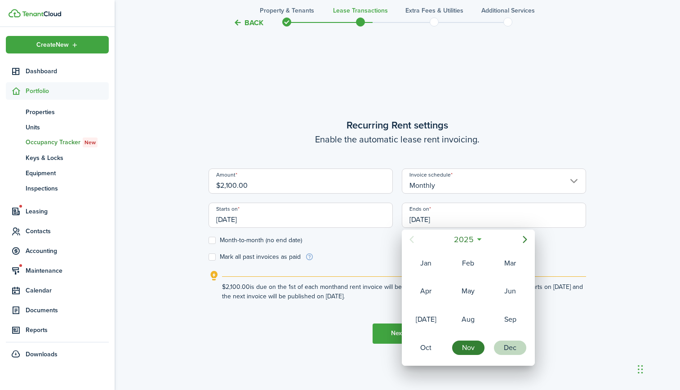
click at [507, 348] on div "Dec" at bounding box center [510, 347] width 32 height 14
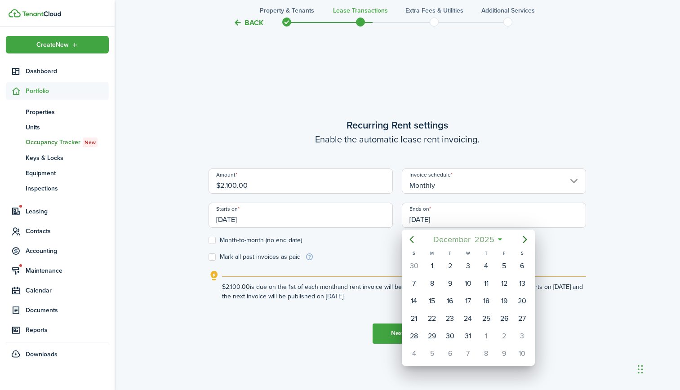
click at [497, 239] on mbsc-button "[DATE]" at bounding box center [463, 239] width 72 height 16
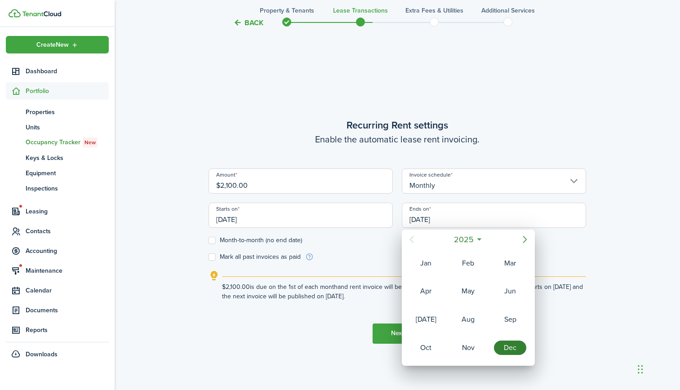
click at [524, 238] on icon "Next page" at bounding box center [524, 239] width 4 height 7
click at [509, 347] on div "Dec" at bounding box center [510, 347] width 32 height 14
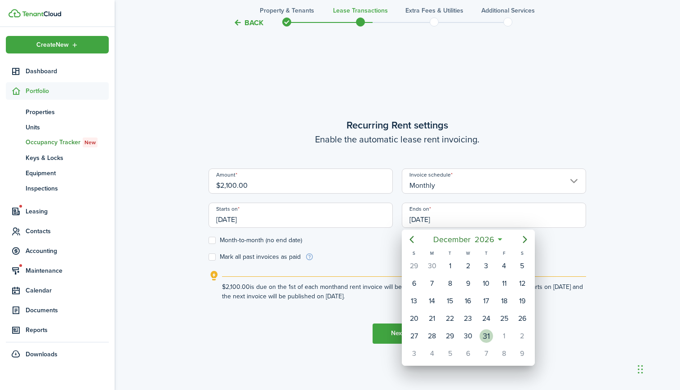
click at [486, 335] on div "31" at bounding box center [485, 335] width 13 height 13
type input "[DATE]"
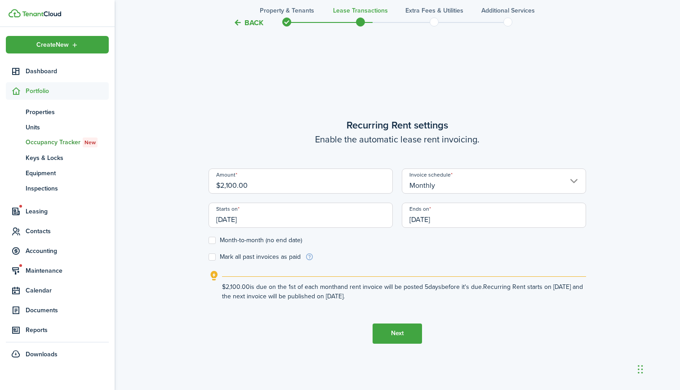
click at [284, 216] on input "[DATE]" at bounding box center [300, 215] width 184 height 25
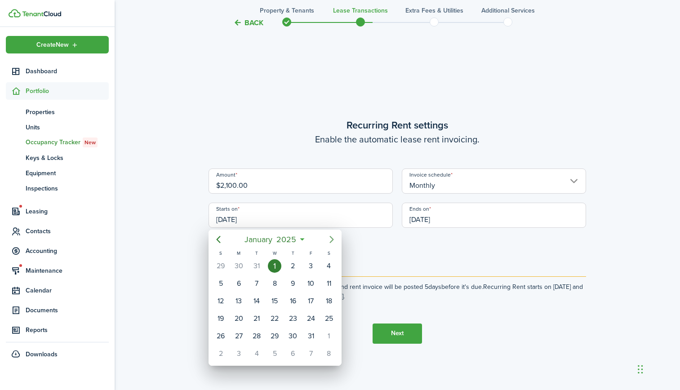
click at [332, 239] on icon "Next page" at bounding box center [331, 239] width 4 height 7
click at [300, 239] on span "2025" at bounding box center [288, 239] width 24 height 16
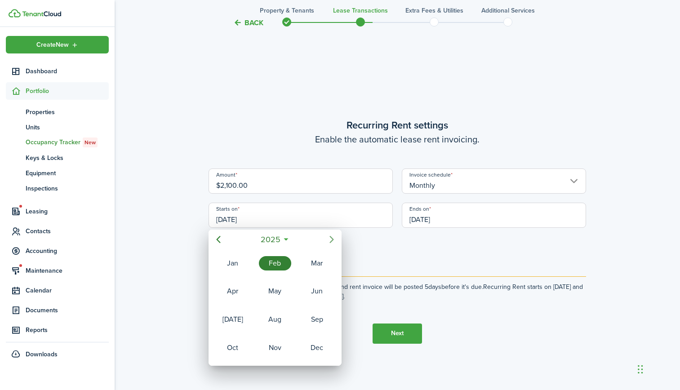
click at [331, 239] on icon "Next page" at bounding box center [331, 239] width 11 height 11
click at [234, 264] on div "Jan" at bounding box center [233, 263] width 32 height 14
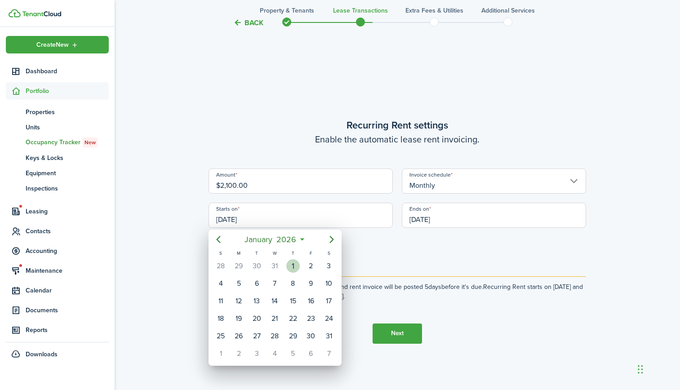
click at [295, 265] on div "1" at bounding box center [292, 265] width 13 height 13
type input "[DATE]"
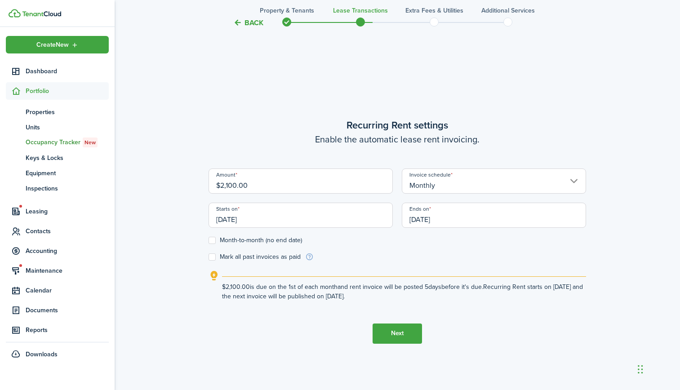
click at [403, 332] on button "Next" at bounding box center [396, 333] width 49 height 20
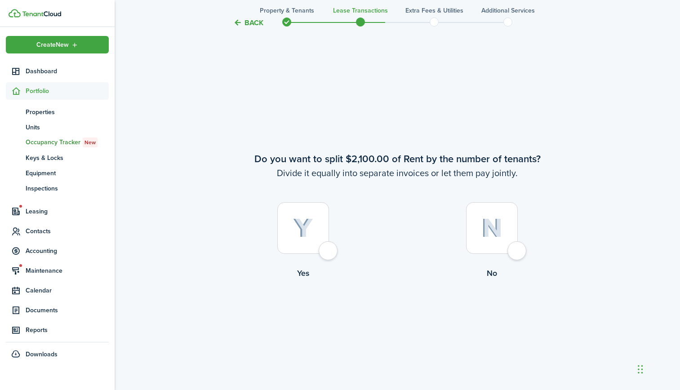
scroll to position [720, 0]
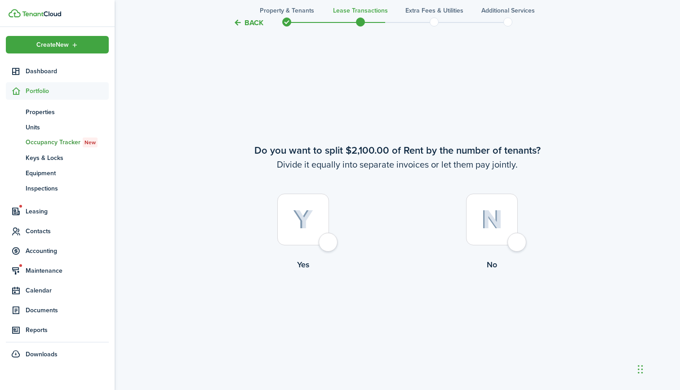
click at [492, 222] on img at bounding box center [491, 219] width 21 height 19
radio input "true"
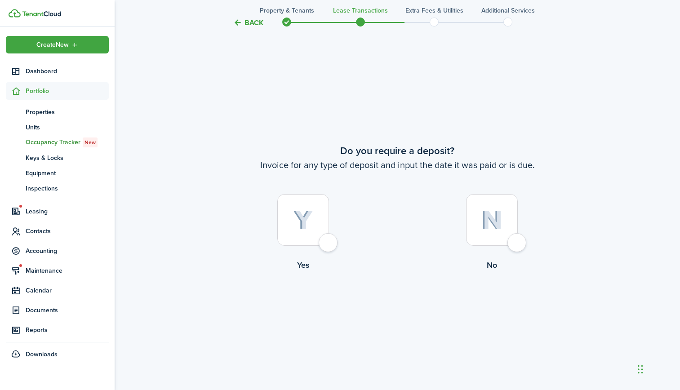
scroll to position [1110, 0]
click at [308, 217] on img at bounding box center [303, 220] width 20 height 20
radio input "true"
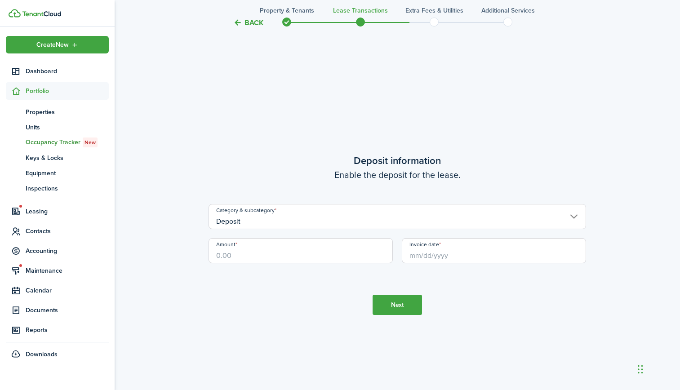
scroll to position [1499, 0]
click at [308, 217] on input "Deposit" at bounding box center [396, 212] width 377 height 25
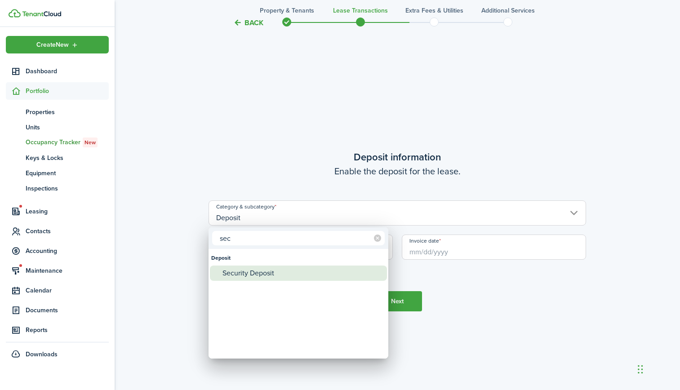
type input "sec"
click at [253, 270] on div "Security Deposit" at bounding box center [301, 272] width 159 height 15
type input "Deposit / Security Deposit"
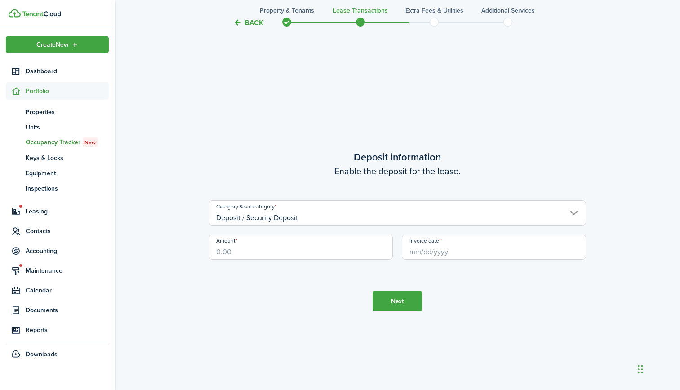
click at [247, 252] on input "Amount" at bounding box center [300, 246] width 184 height 25
click at [476, 251] on input "Invoice date" at bounding box center [494, 246] width 184 height 25
type input "$3,150.00"
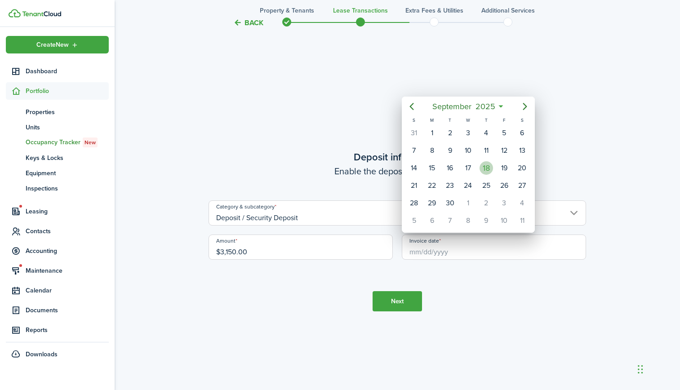
click at [487, 166] on div "18" at bounding box center [485, 167] width 13 height 13
type input "[DATE]"
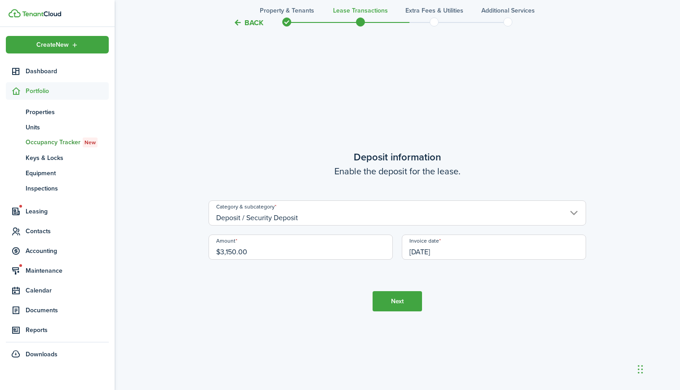
click at [400, 303] on button "Next" at bounding box center [396, 301] width 49 height 20
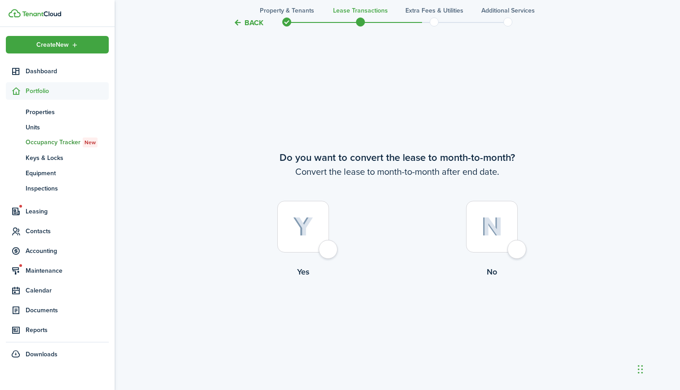
scroll to position [1889, 0]
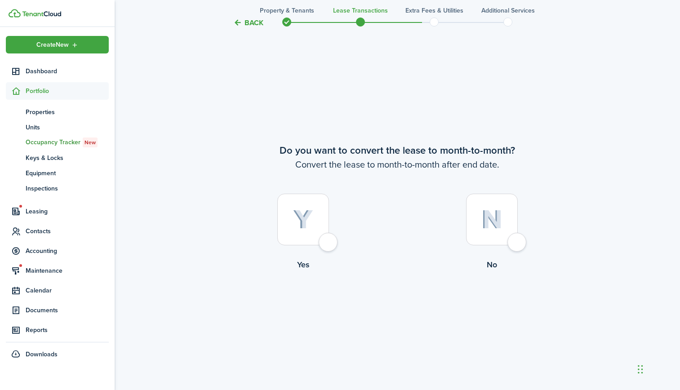
click at [490, 219] on img at bounding box center [491, 219] width 21 height 19
radio input "true"
click at [404, 306] on button "Continue" at bounding box center [396, 308] width 49 height 20
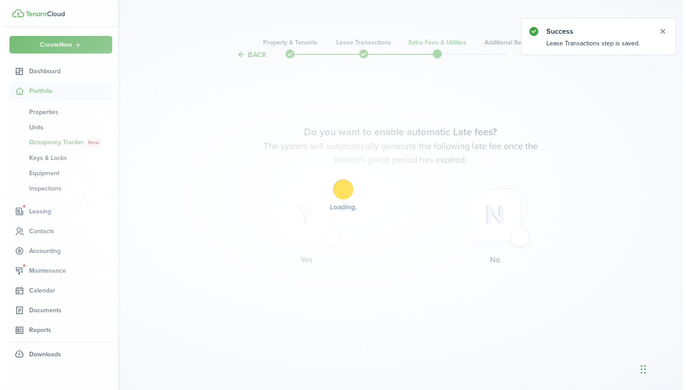
scroll to position [0, 0]
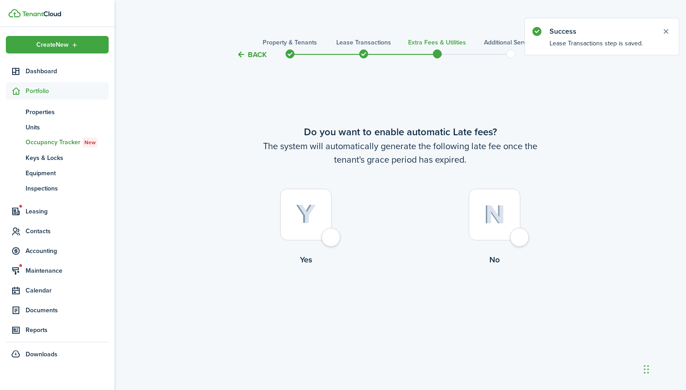
click at [314, 212] on img at bounding box center [306, 214] width 20 height 20
radio input "true"
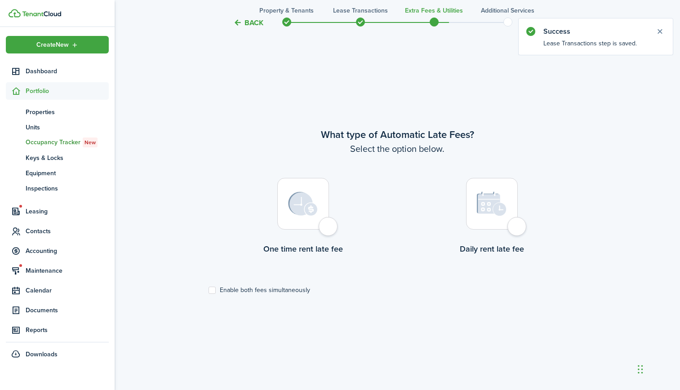
scroll to position [330, 0]
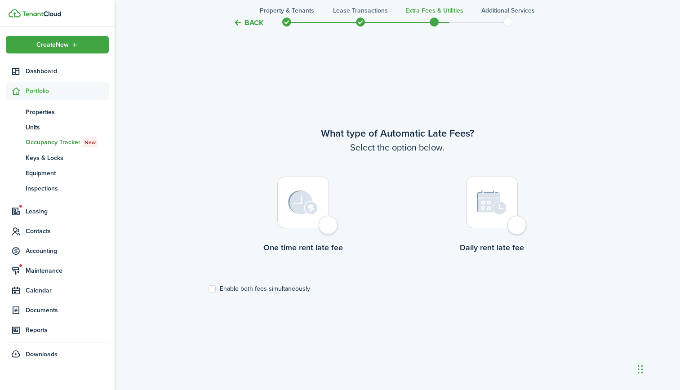
click at [285, 188] on div at bounding box center [303, 203] width 52 height 52
radio input "true"
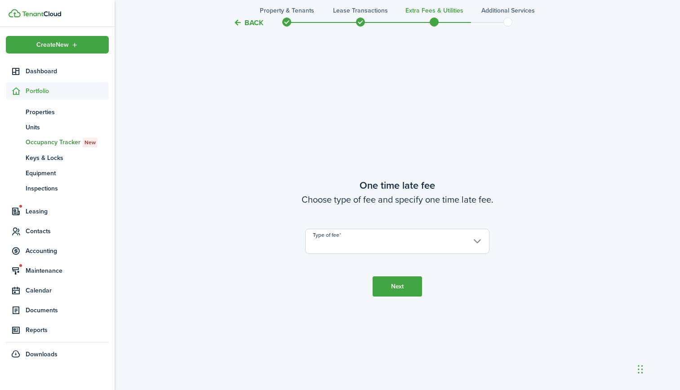
scroll to position [720, 0]
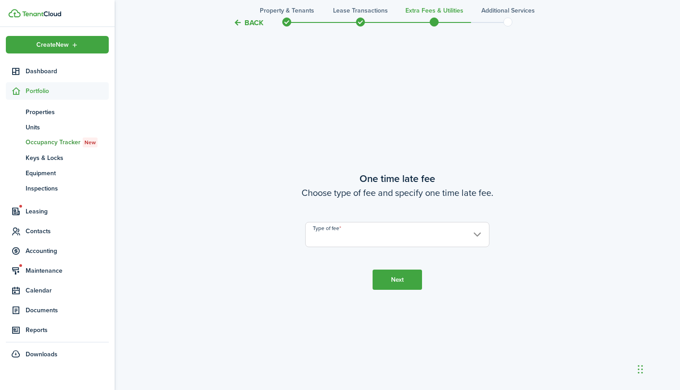
click at [335, 237] on input "Type of fee" at bounding box center [397, 234] width 184 height 25
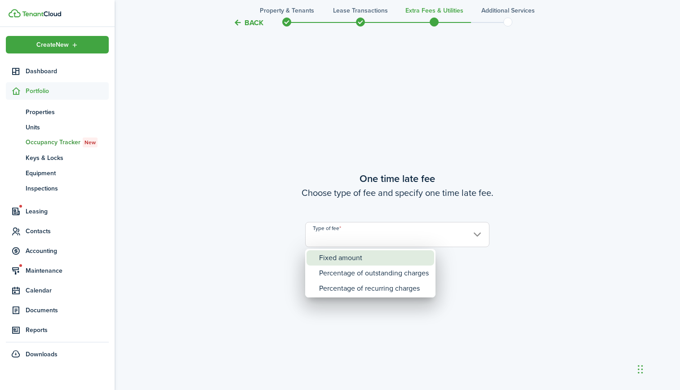
click at [339, 259] on div "Fixed amount" at bounding box center [374, 257] width 110 height 15
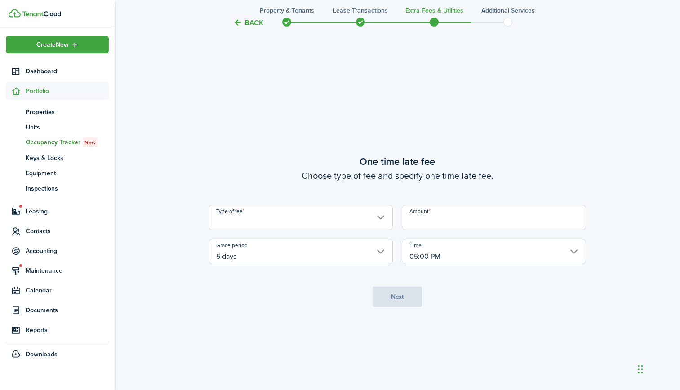
type input "Fixed amount"
click at [448, 224] on input "Amount" at bounding box center [494, 217] width 184 height 25
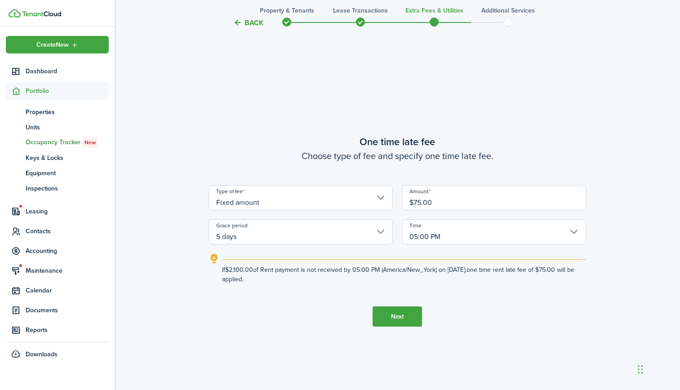
click at [265, 235] on input "5 days" at bounding box center [300, 231] width 184 height 25
type input "$75.00"
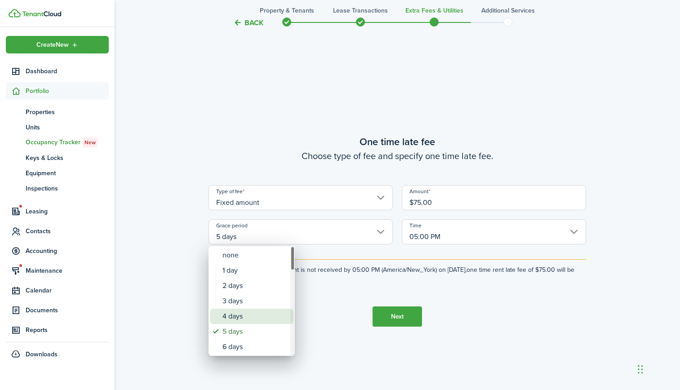
click at [231, 315] on div "4 days" at bounding box center [255, 316] width 66 height 15
type input "4 days"
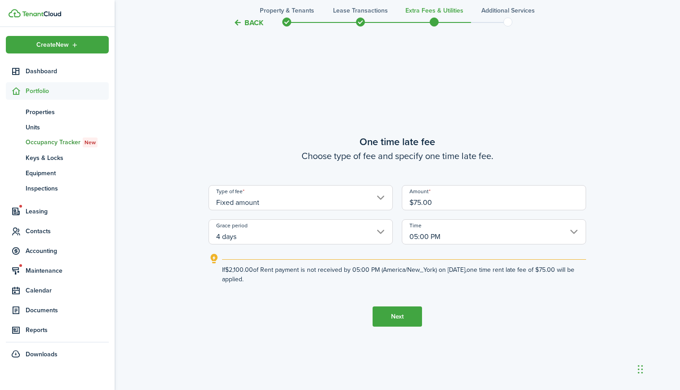
click at [394, 314] on button "Next" at bounding box center [396, 316] width 49 height 20
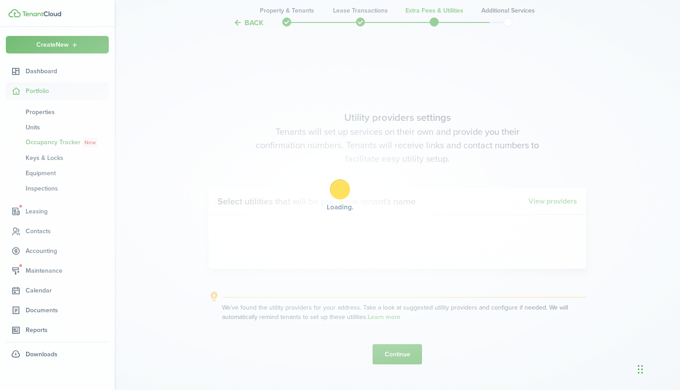
scroll to position [1110, 0]
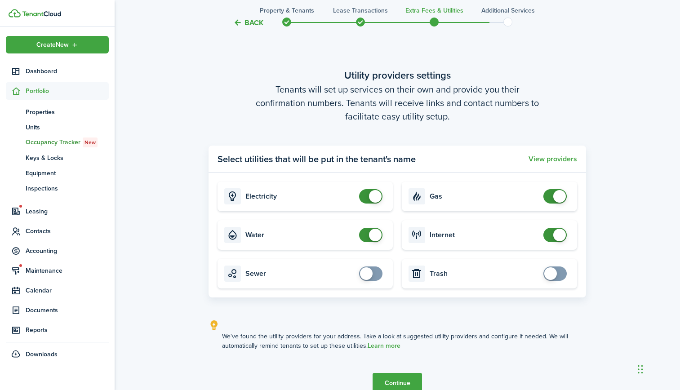
checkbox input "false"
click at [366, 195] on span at bounding box center [370, 196] width 9 height 14
checkbox input "false"
click at [366, 237] on span at bounding box center [370, 235] width 9 height 14
checkbox input "false"
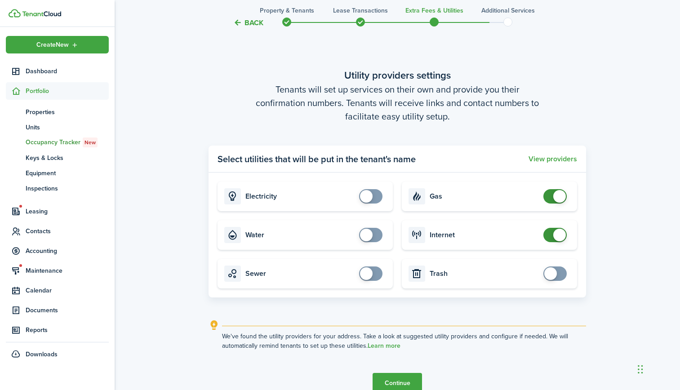
click at [550, 198] on span at bounding box center [554, 196] width 9 height 14
checkbox input "false"
click at [550, 236] on span at bounding box center [554, 235] width 9 height 14
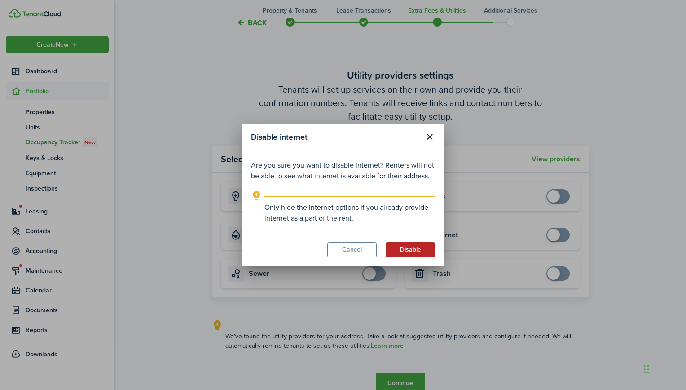
click at [411, 252] on button "Disable" at bounding box center [410, 249] width 49 height 15
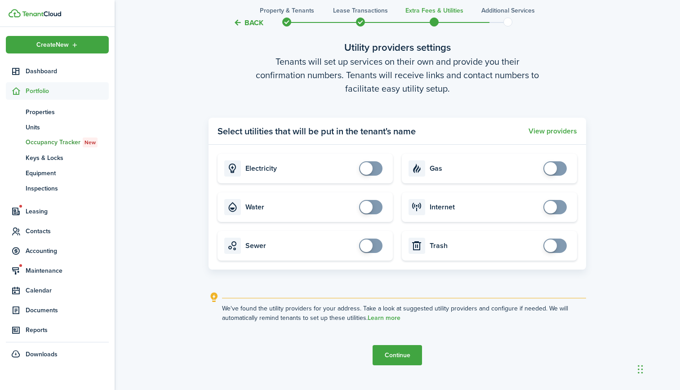
scroll to position [1170, 0]
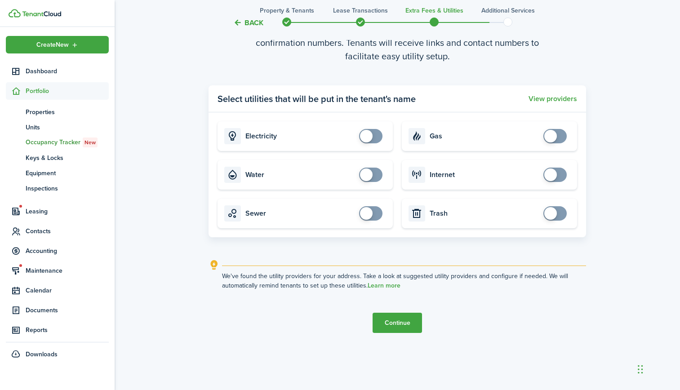
click at [408, 325] on button "Continue" at bounding box center [396, 323] width 49 height 20
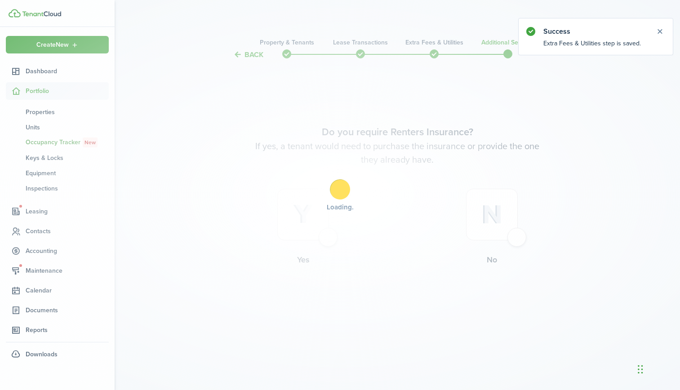
scroll to position [0, 0]
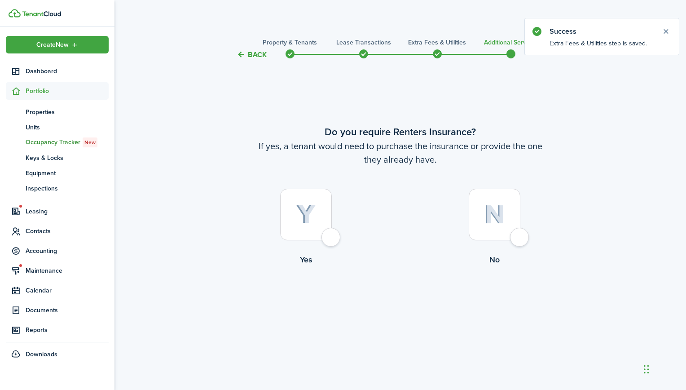
click at [496, 219] on img at bounding box center [494, 214] width 21 height 19
radio input "true"
click at [419, 300] on button "Complete move in" at bounding box center [400, 302] width 66 height 20
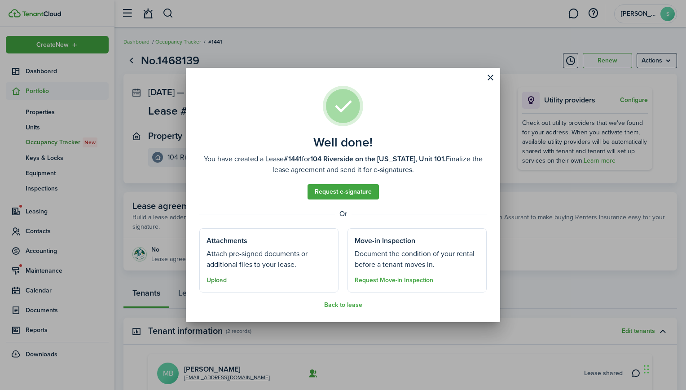
click at [218, 278] on button "Upload" at bounding box center [217, 280] width 20 height 7
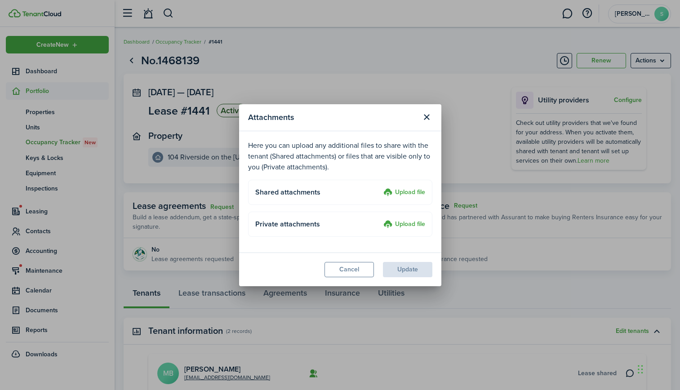
click at [420, 191] on label "Upload file" at bounding box center [404, 192] width 42 height 11
click at [380, 187] on input "Upload file" at bounding box center [380, 187] width 0 height 0
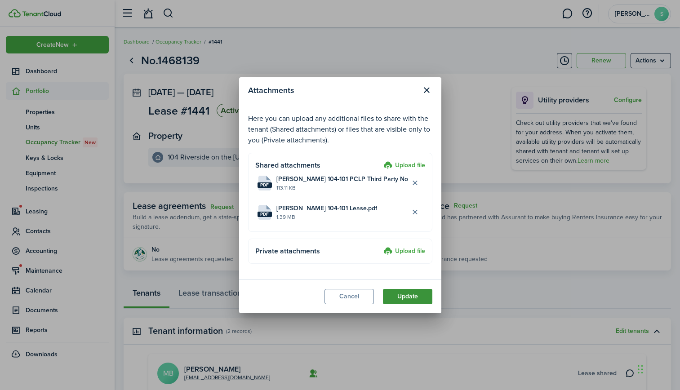
click at [424, 298] on button "Update" at bounding box center [407, 296] width 49 height 15
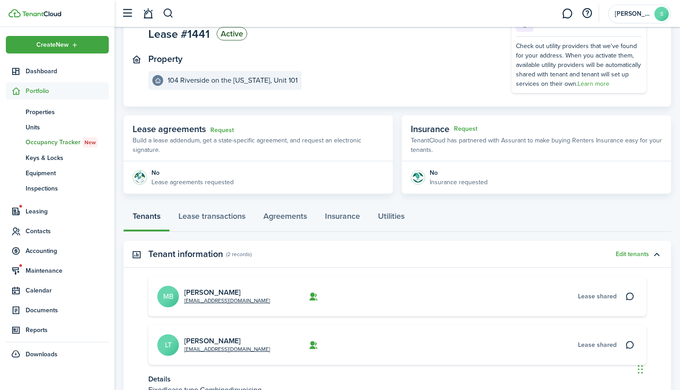
scroll to position [135, 0]
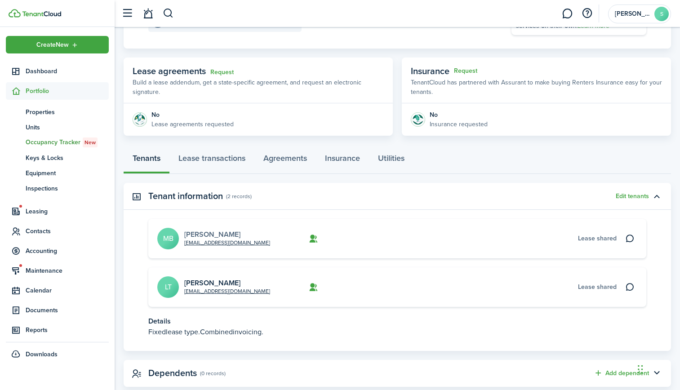
click at [202, 233] on link "[PERSON_NAME]" at bounding box center [212, 234] width 56 height 10
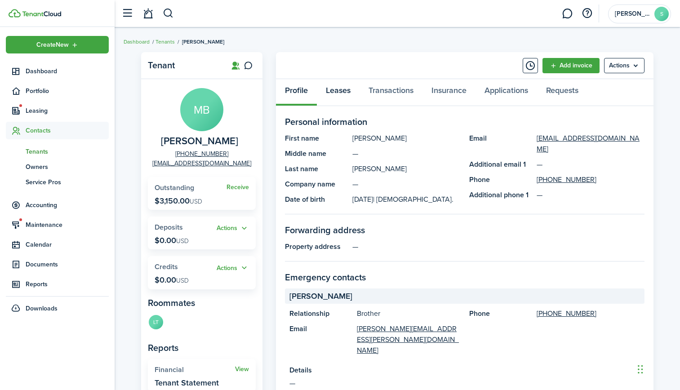
click at [349, 88] on link "Leases" at bounding box center [338, 92] width 43 height 27
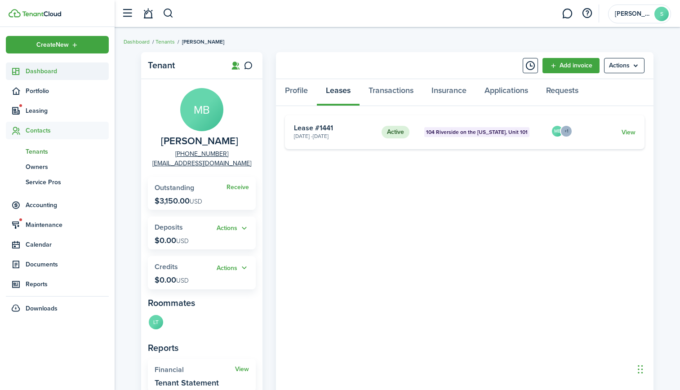
click at [40, 71] on span "Dashboard" at bounding box center [67, 70] width 83 height 9
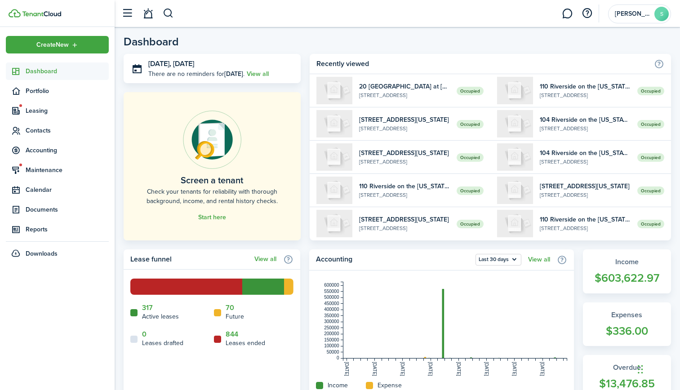
click at [190, 8] on header-wrapper "[PERSON_NAME]" at bounding box center [394, 13] width 554 height 27
click at [634, 16] on span "[PERSON_NAME]" at bounding box center [633, 14] width 36 height 6
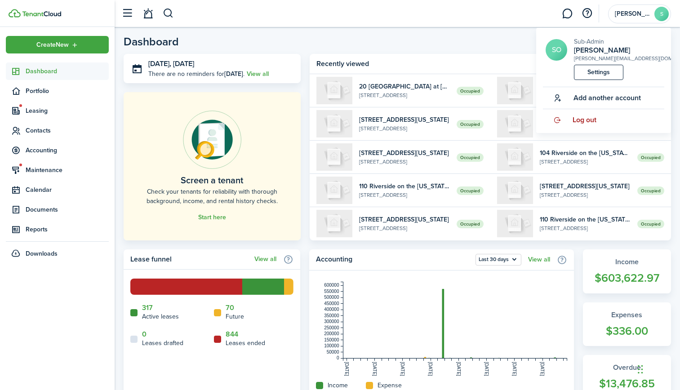
click at [590, 122] on span "Log out" at bounding box center [584, 120] width 24 height 8
